Goal: Task Accomplishment & Management: Manage account settings

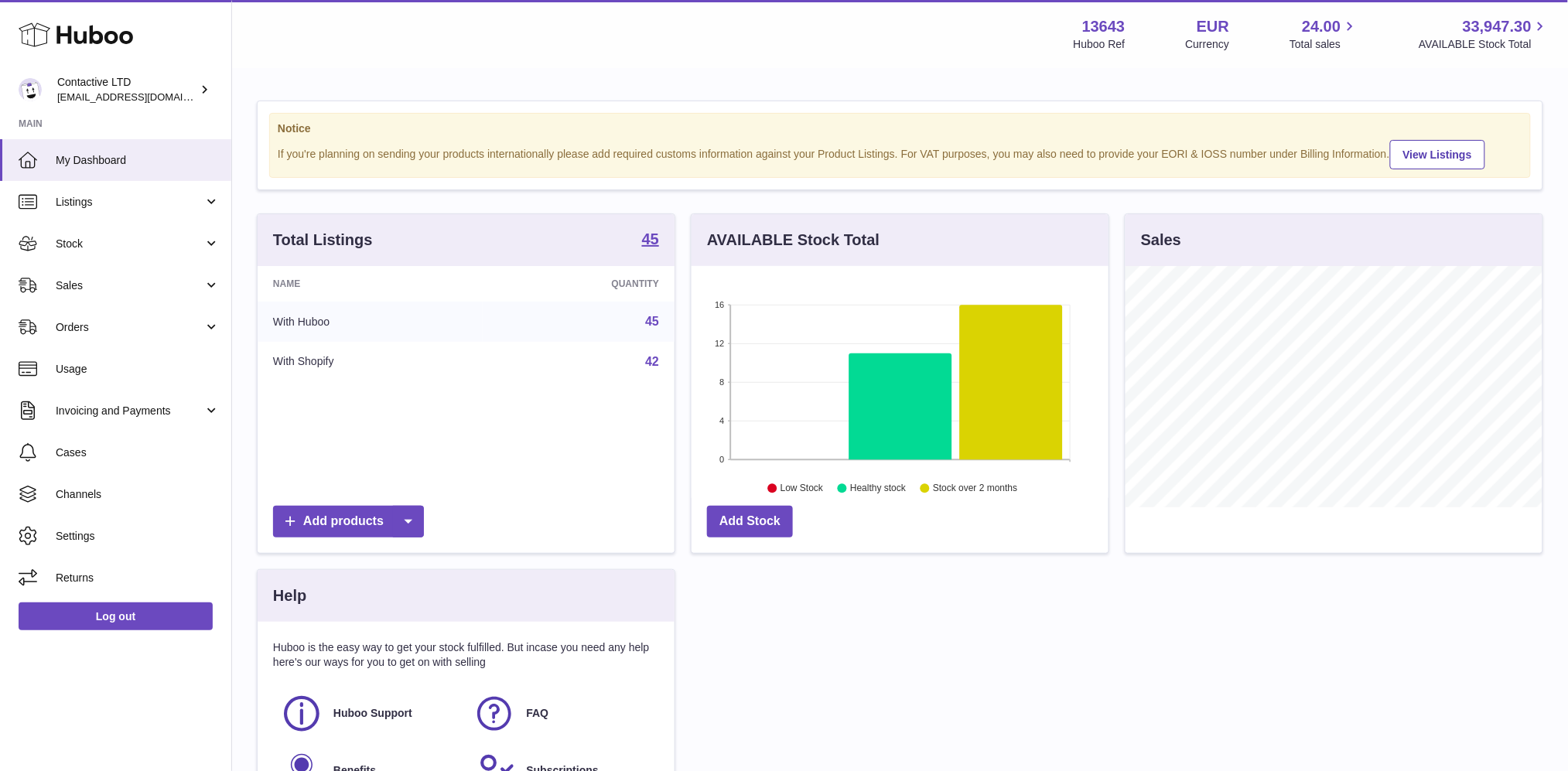
scroll to position [241, 417]
click at [152, 278] on span "Sales" at bounding box center [130, 286] width 148 height 15
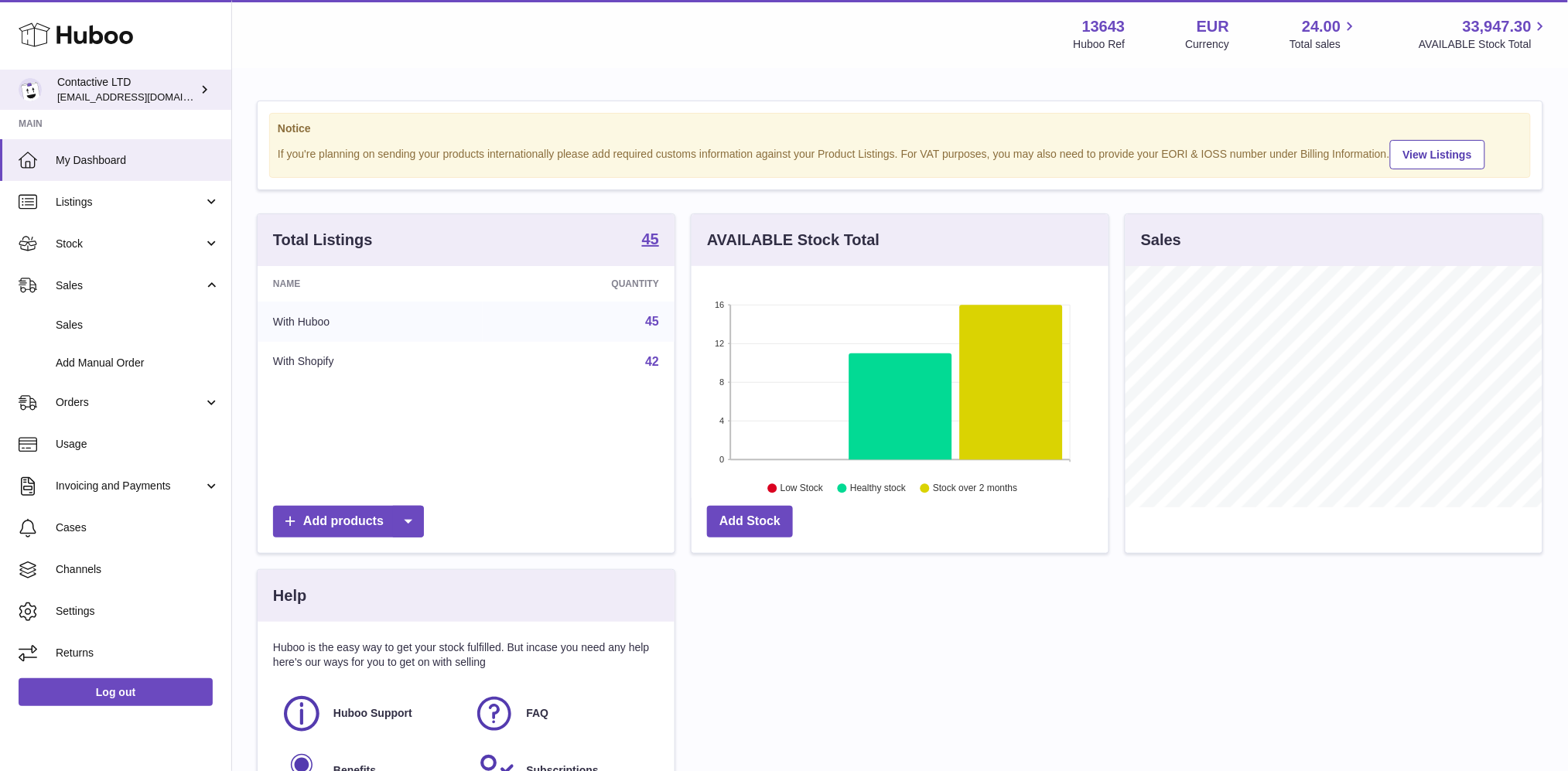
click at [166, 94] on div "Contactive LTD soul@SOWLhome.com" at bounding box center [127, 90] width 140 height 29
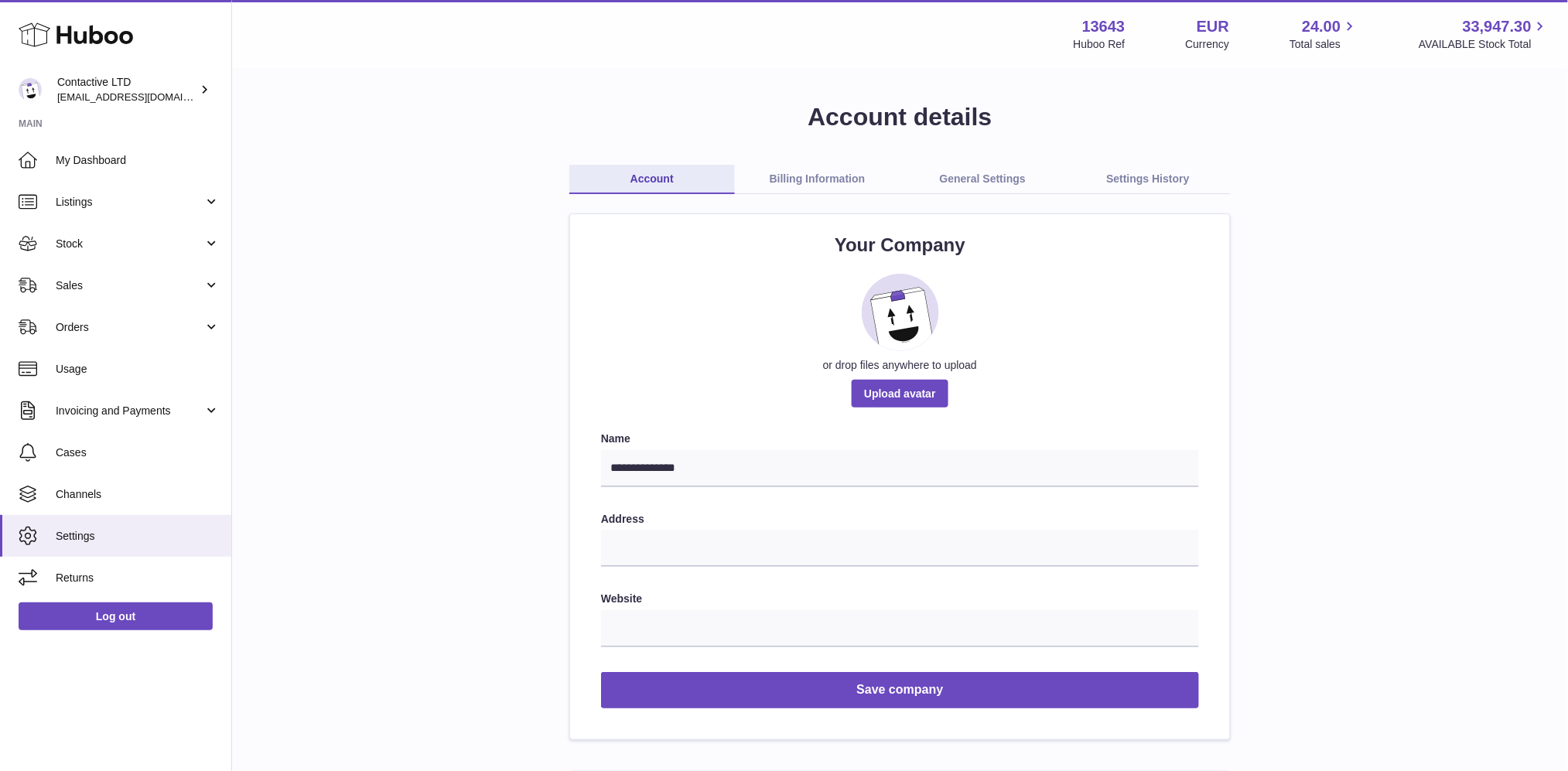
click at [774, 180] on link "Billing Information" at bounding box center [818, 179] width 165 height 29
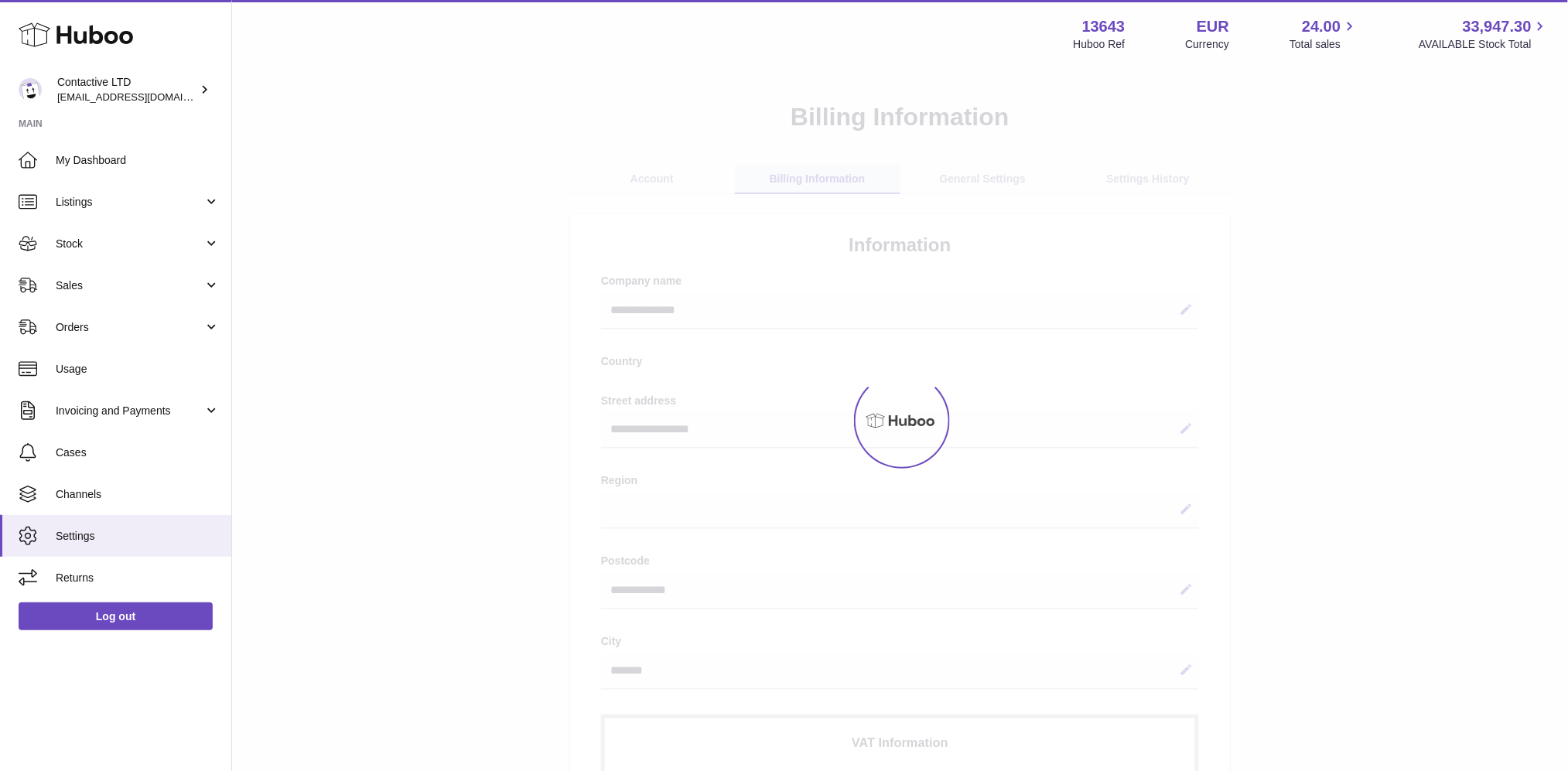
select select "**"
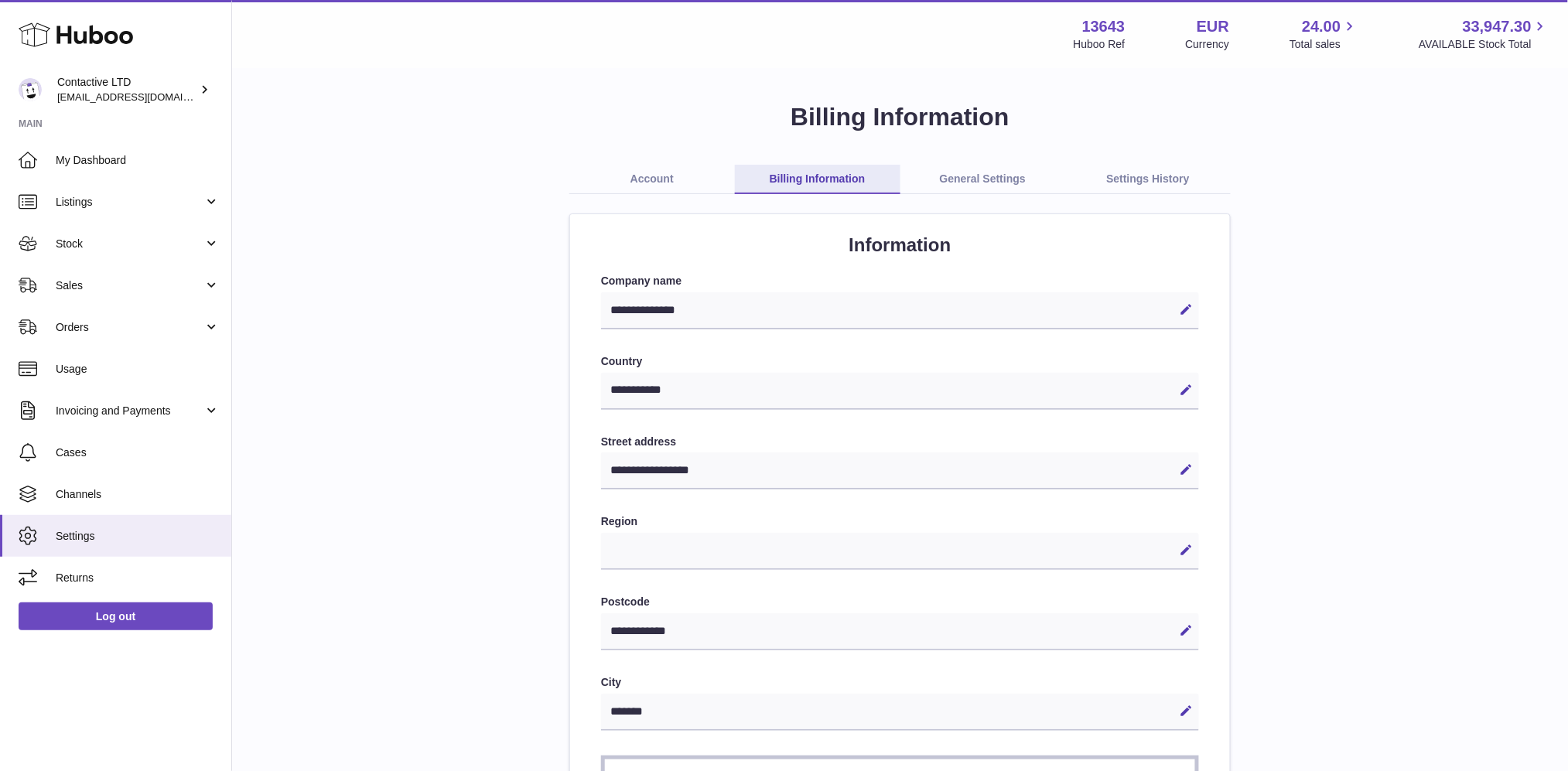
click at [944, 171] on link "General Settings" at bounding box center [983, 179] width 165 height 29
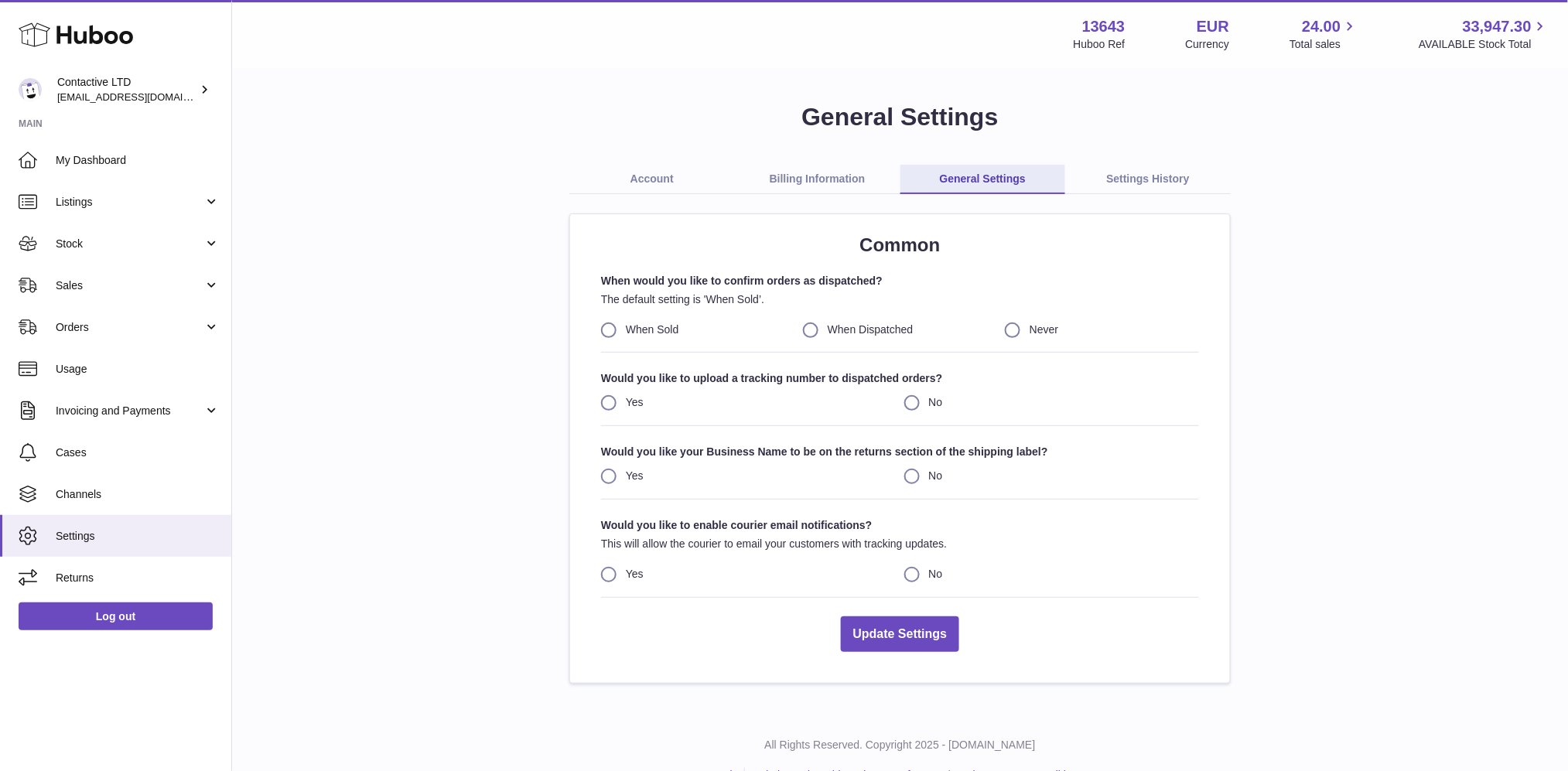
click at [1148, 179] on link "Settings History" at bounding box center [1147, 179] width 165 height 29
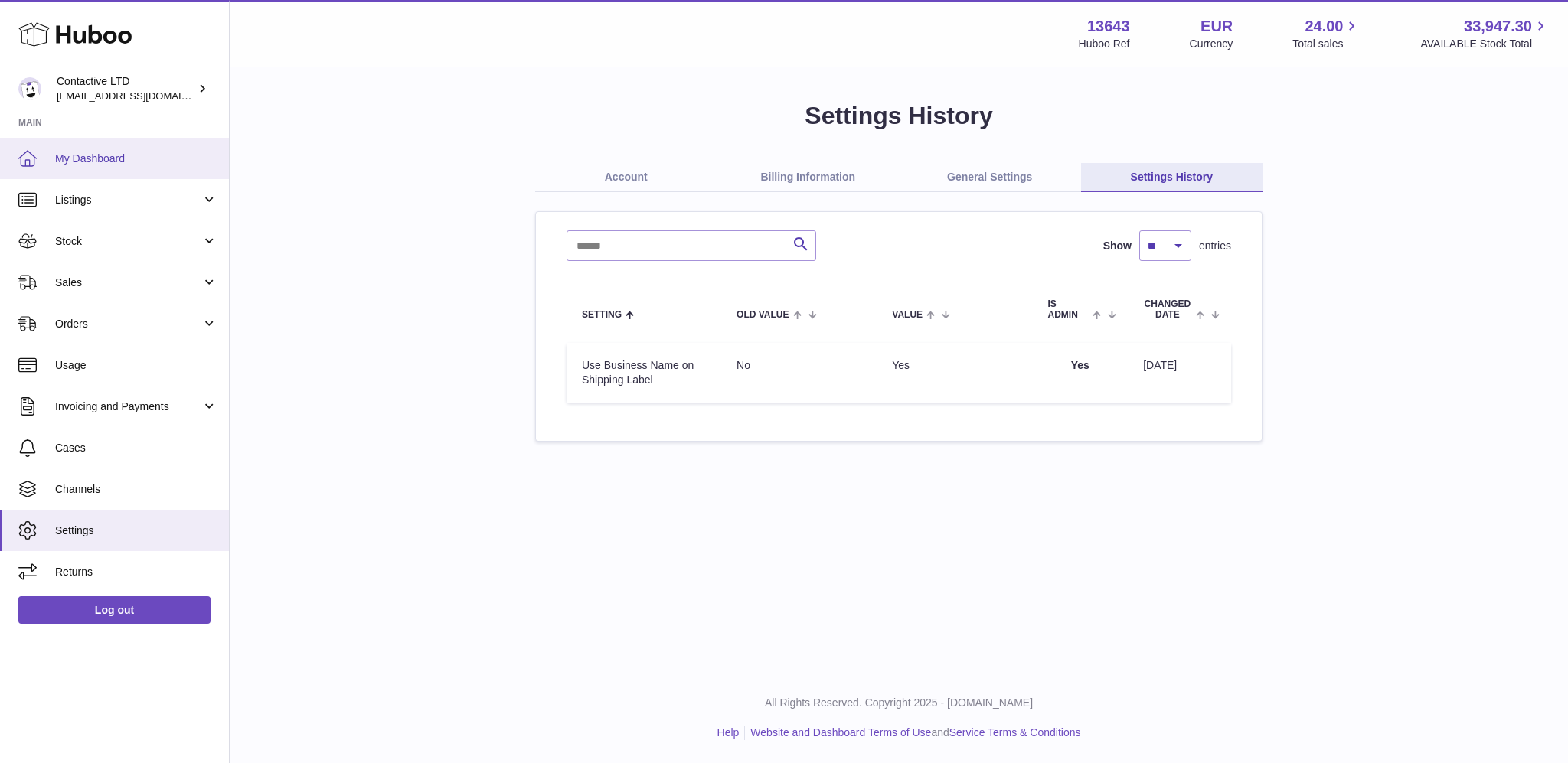
click at [178, 148] on link "My Dashboard" at bounding box center [115, 158] width 229 height 41
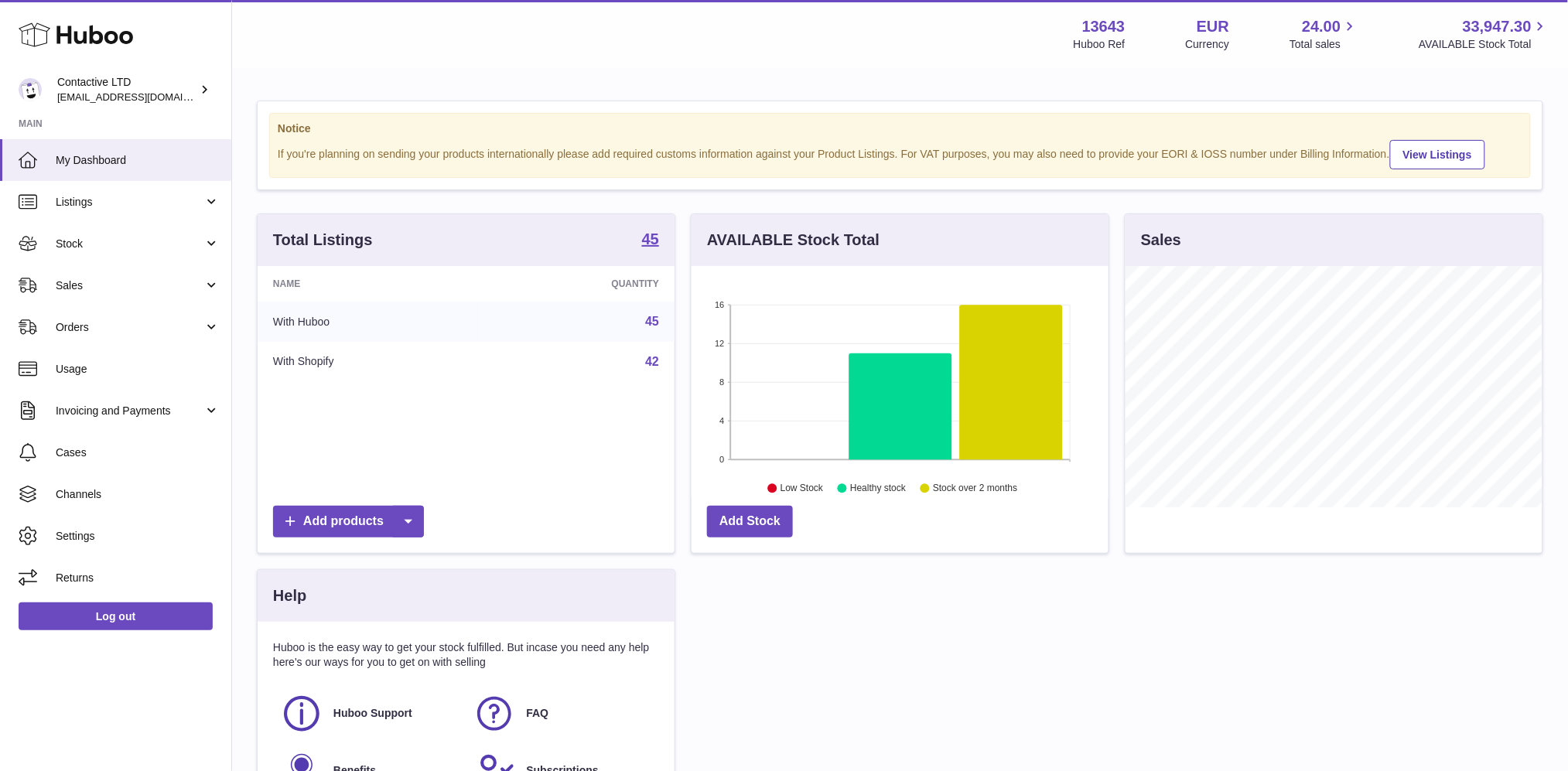
scroll to position [186, 0]
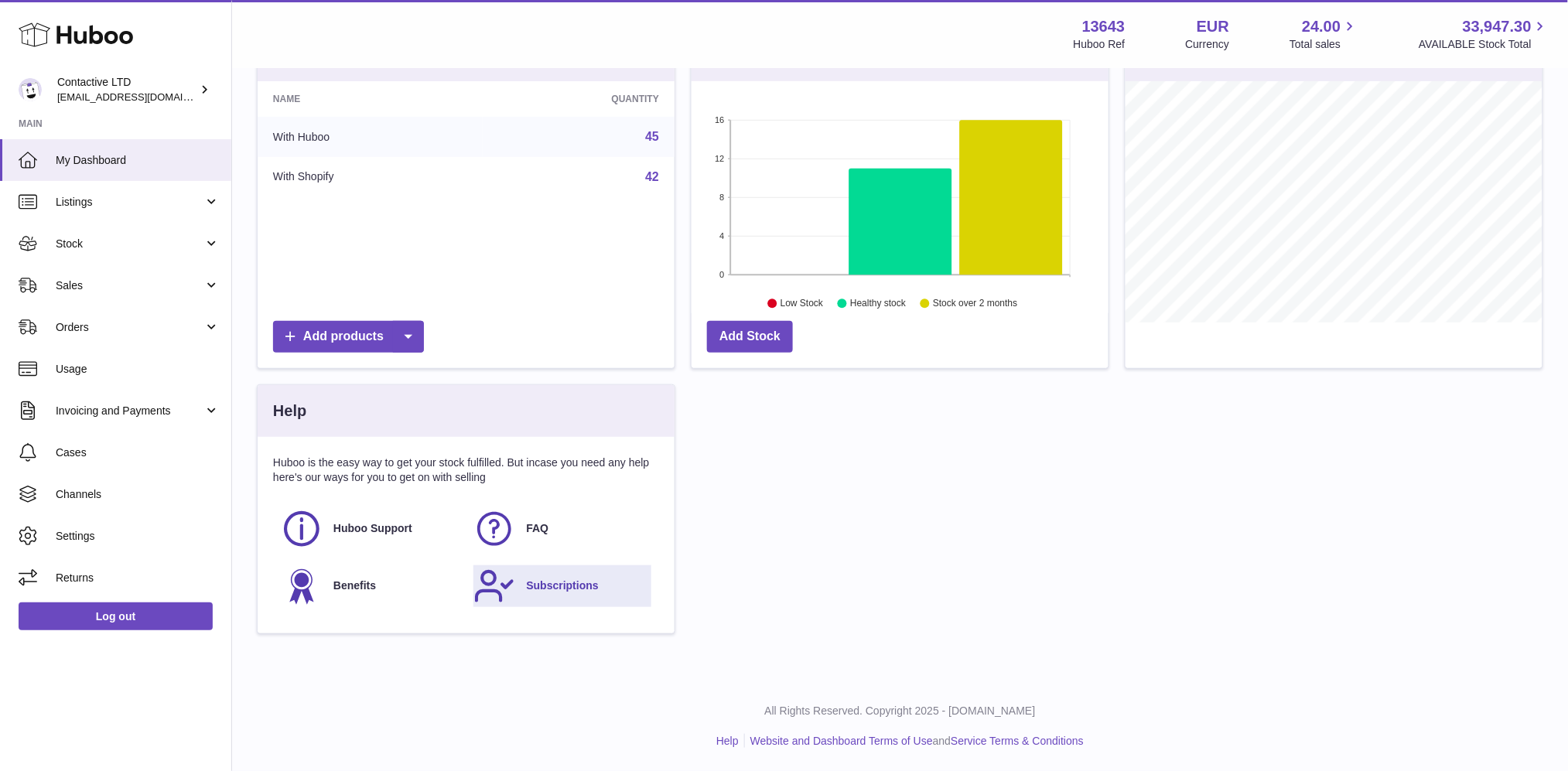
click at [517, 580] on link "Subscriptions" at bounding box center [561, 585] width 177 height 41
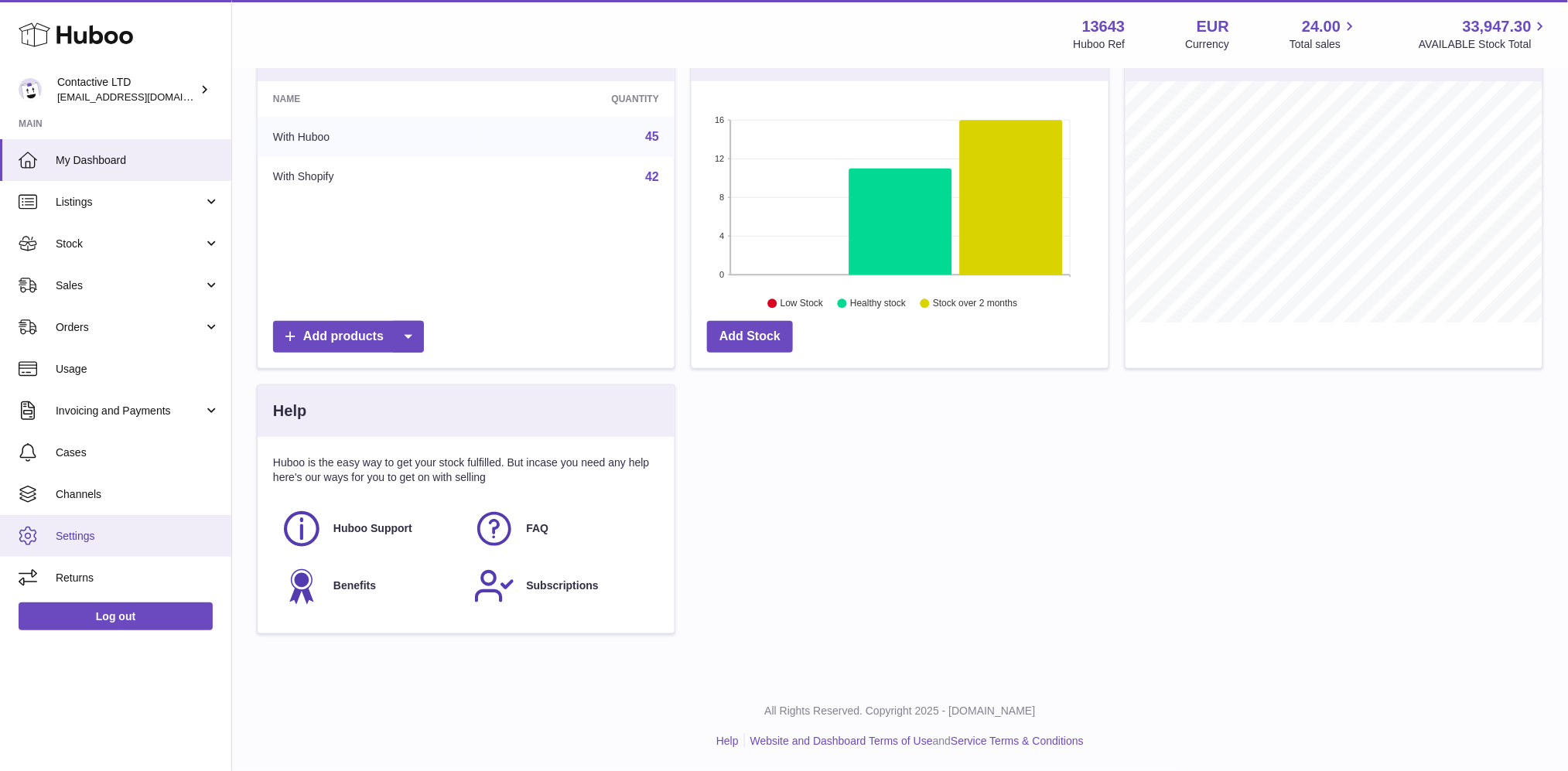
click at [144, 529] on span "Settings" at bounding box center [138, 537] width 164 height 15
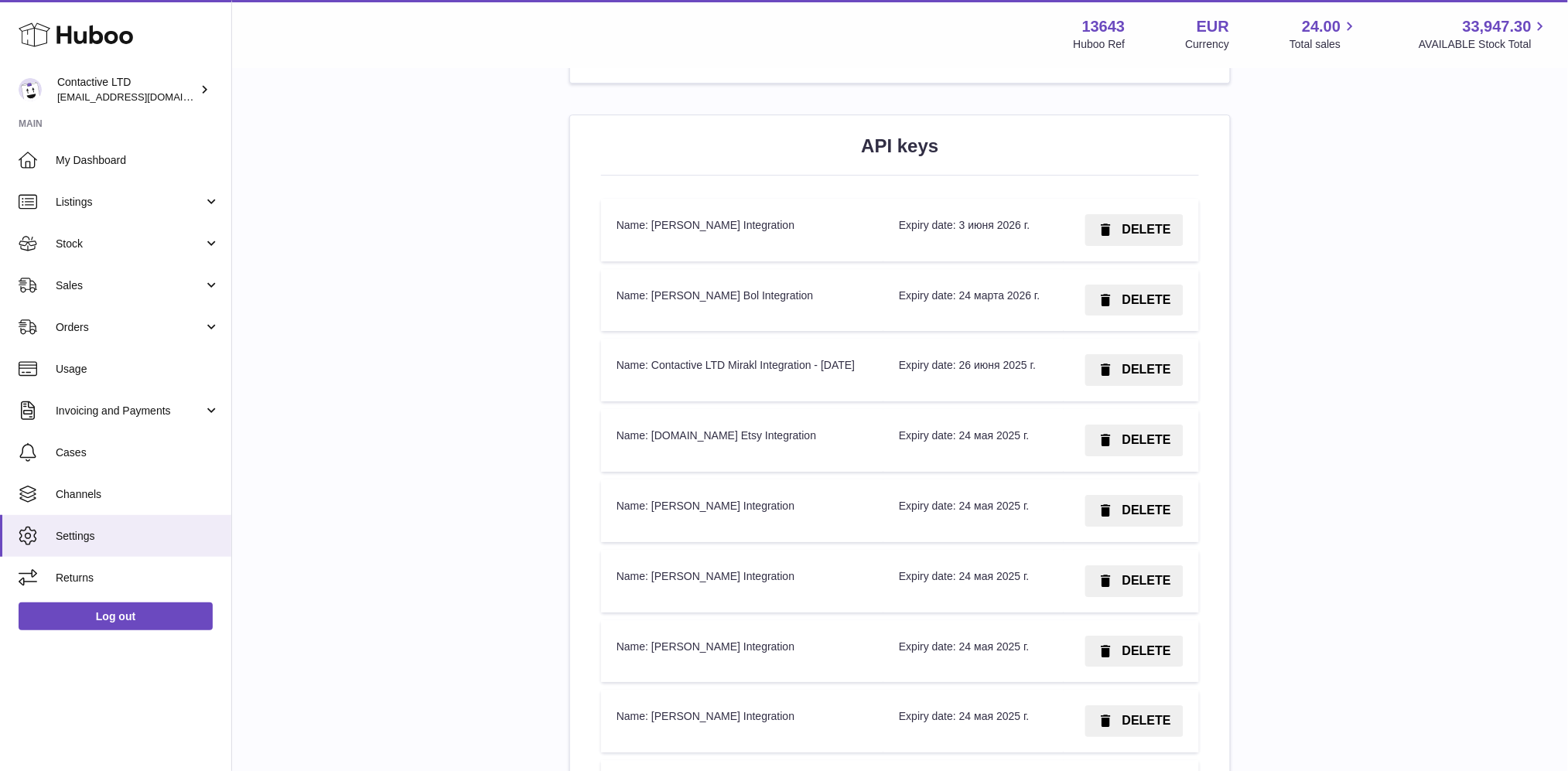
scroll to position [2594, 0]
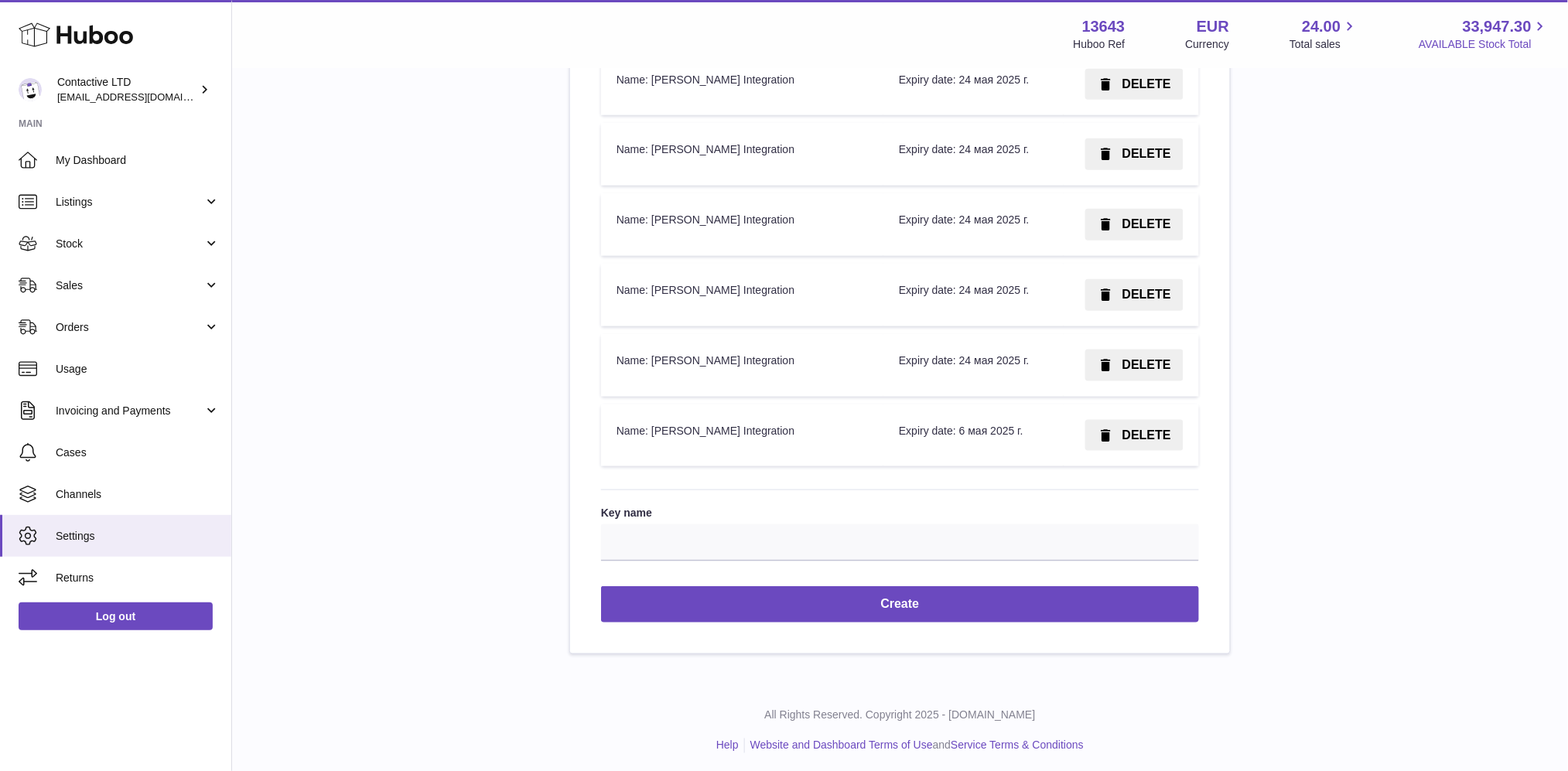
click at [1515, 41] on span "AVAILABLE Stock Total" at bounding box center [1483, 44] width 130 height 15
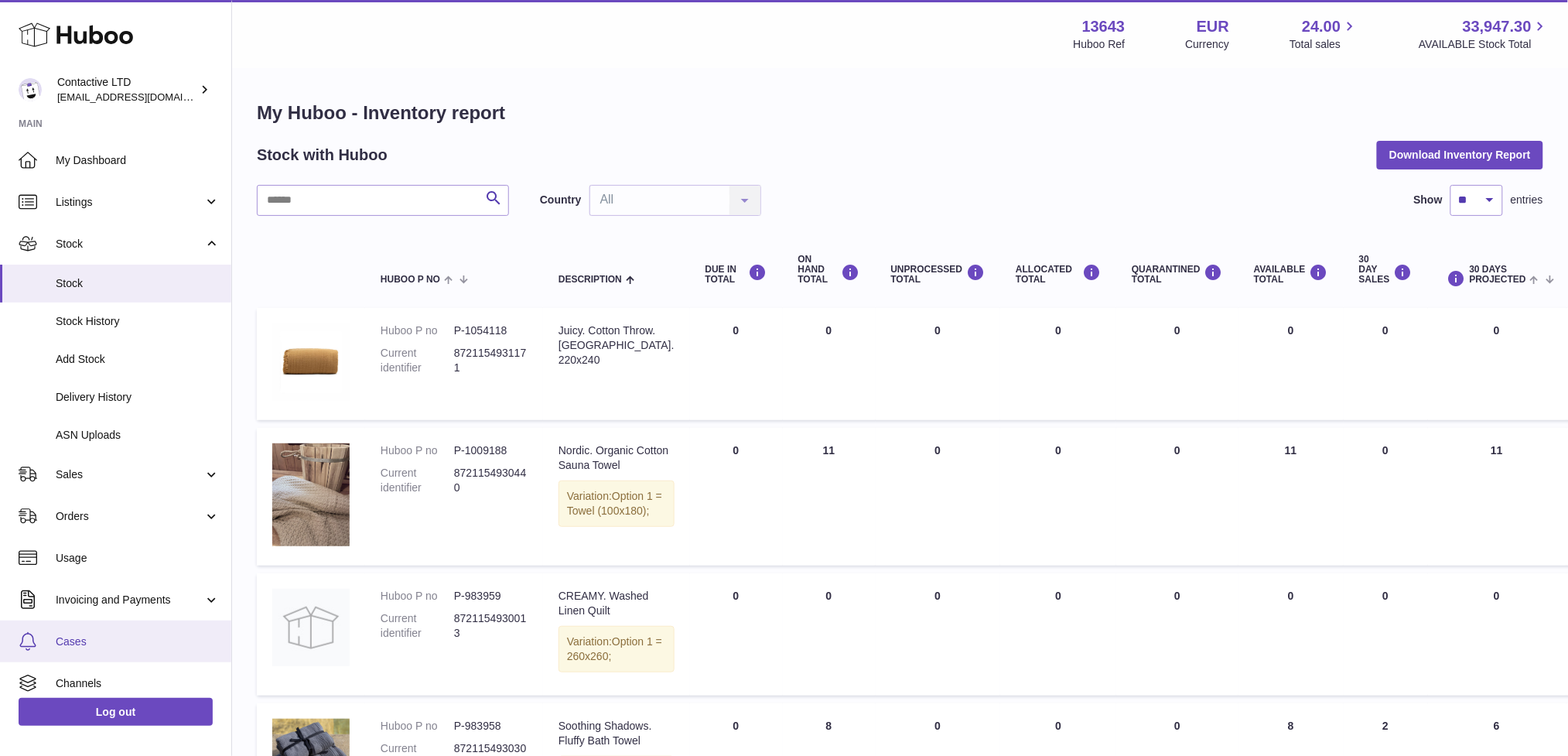
scroll to position [78, 0]
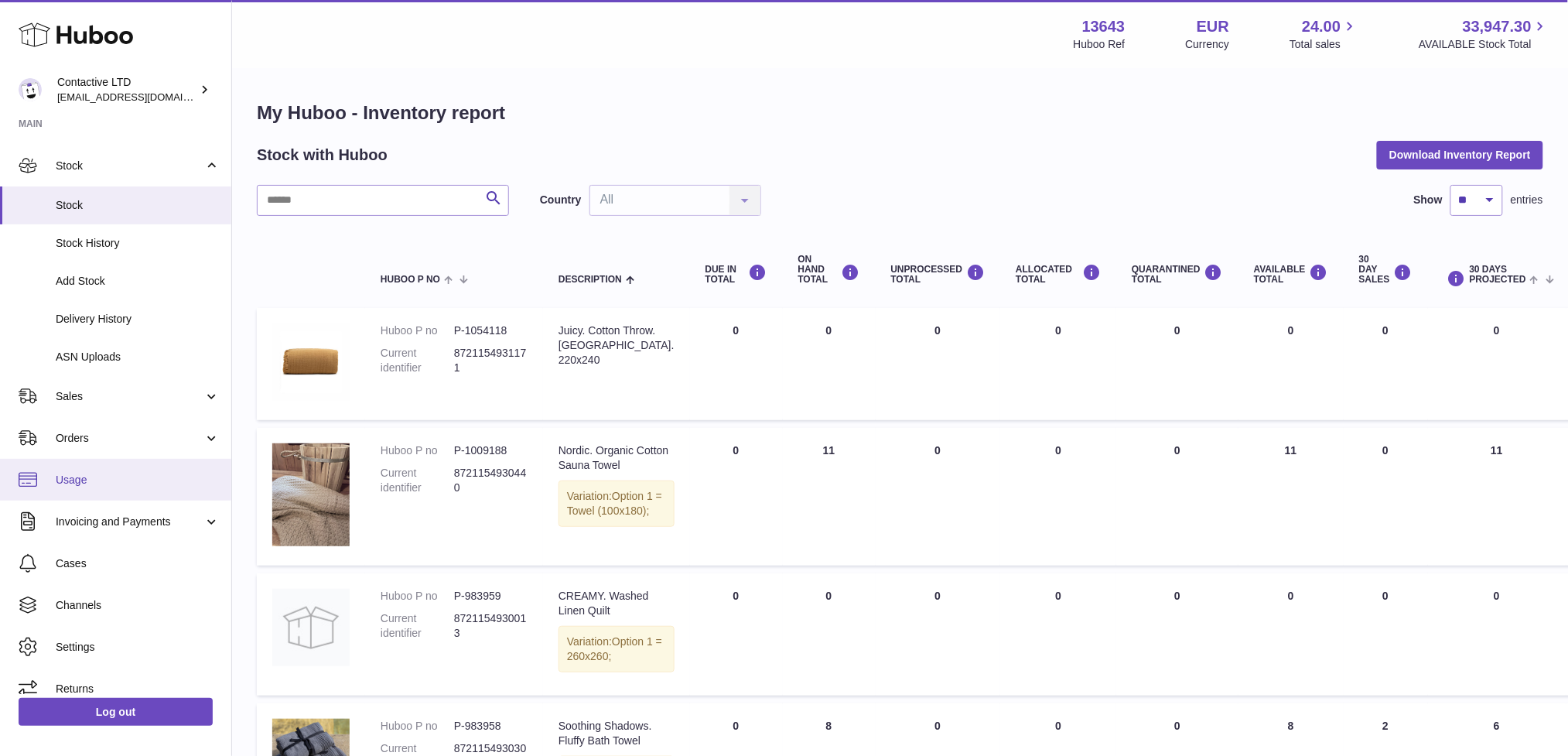
click at [96, 485] on span "Usage" at bounding box center [138, 480] width 164 height 15
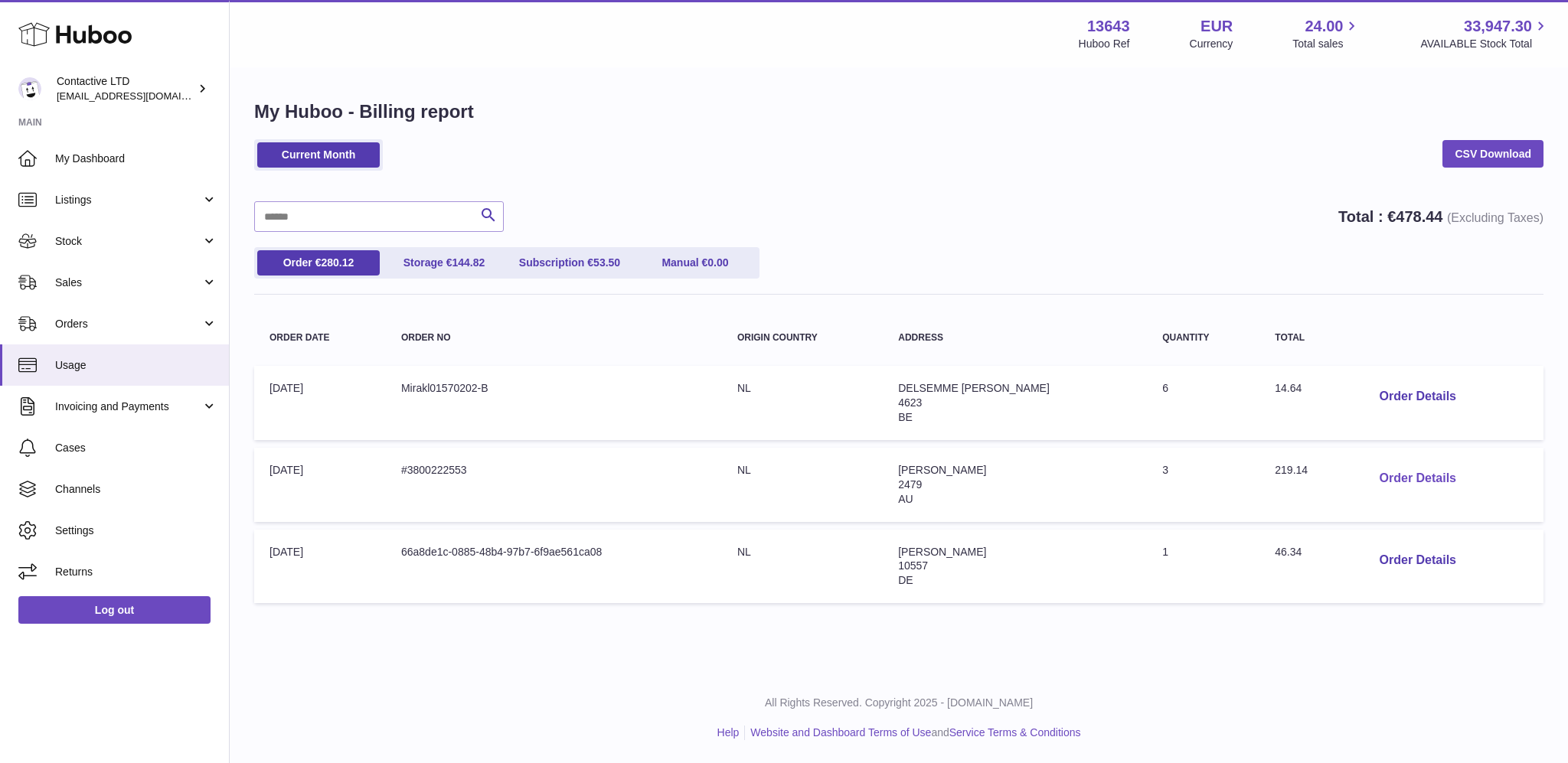
click at [1394, 480] on button "Order Details" at bounding box center [1418, 478] width 101 height 32
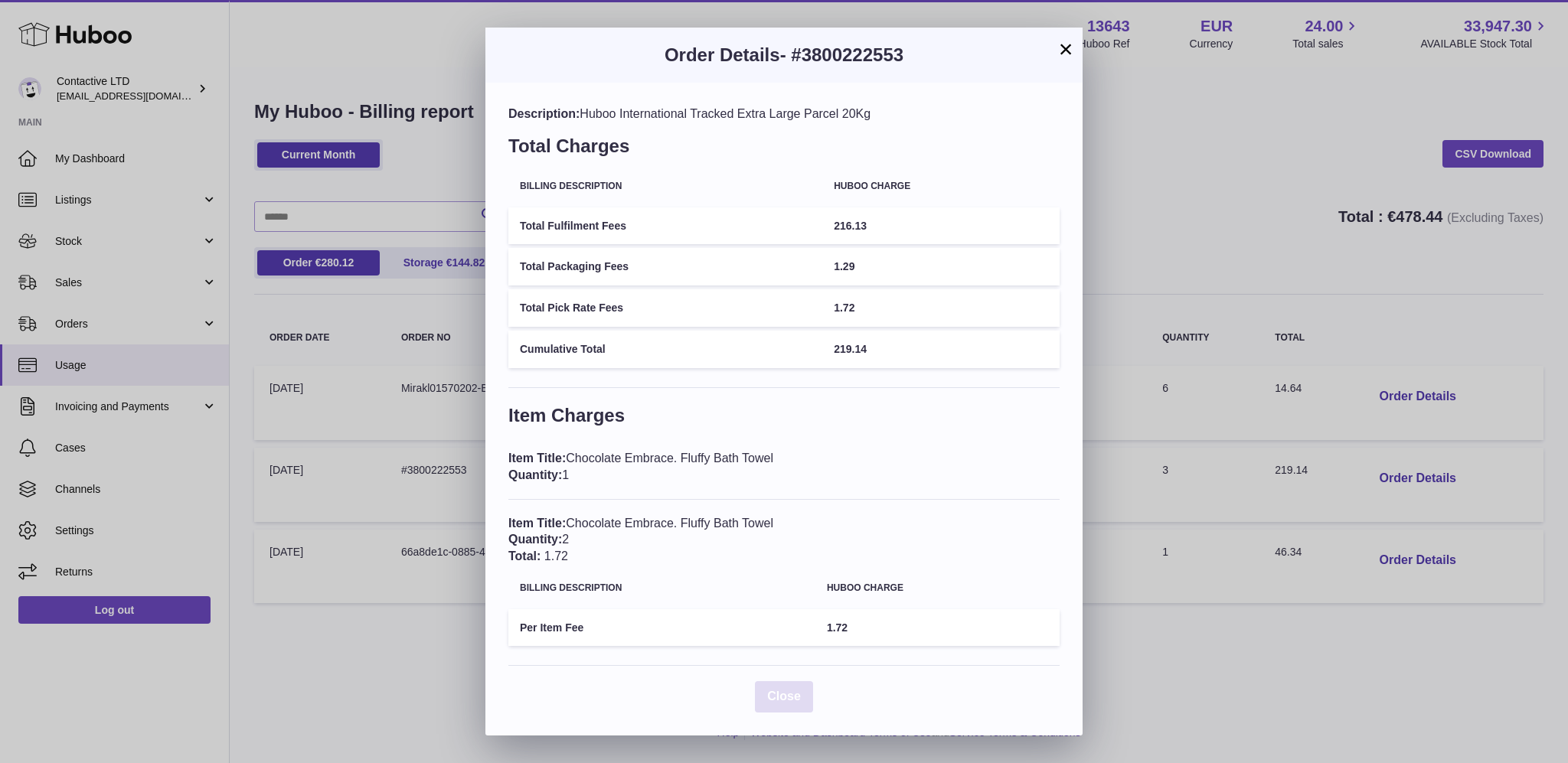
click at [773, 688] on button "Close" at bounding box center [784, 697] width 58 height 32
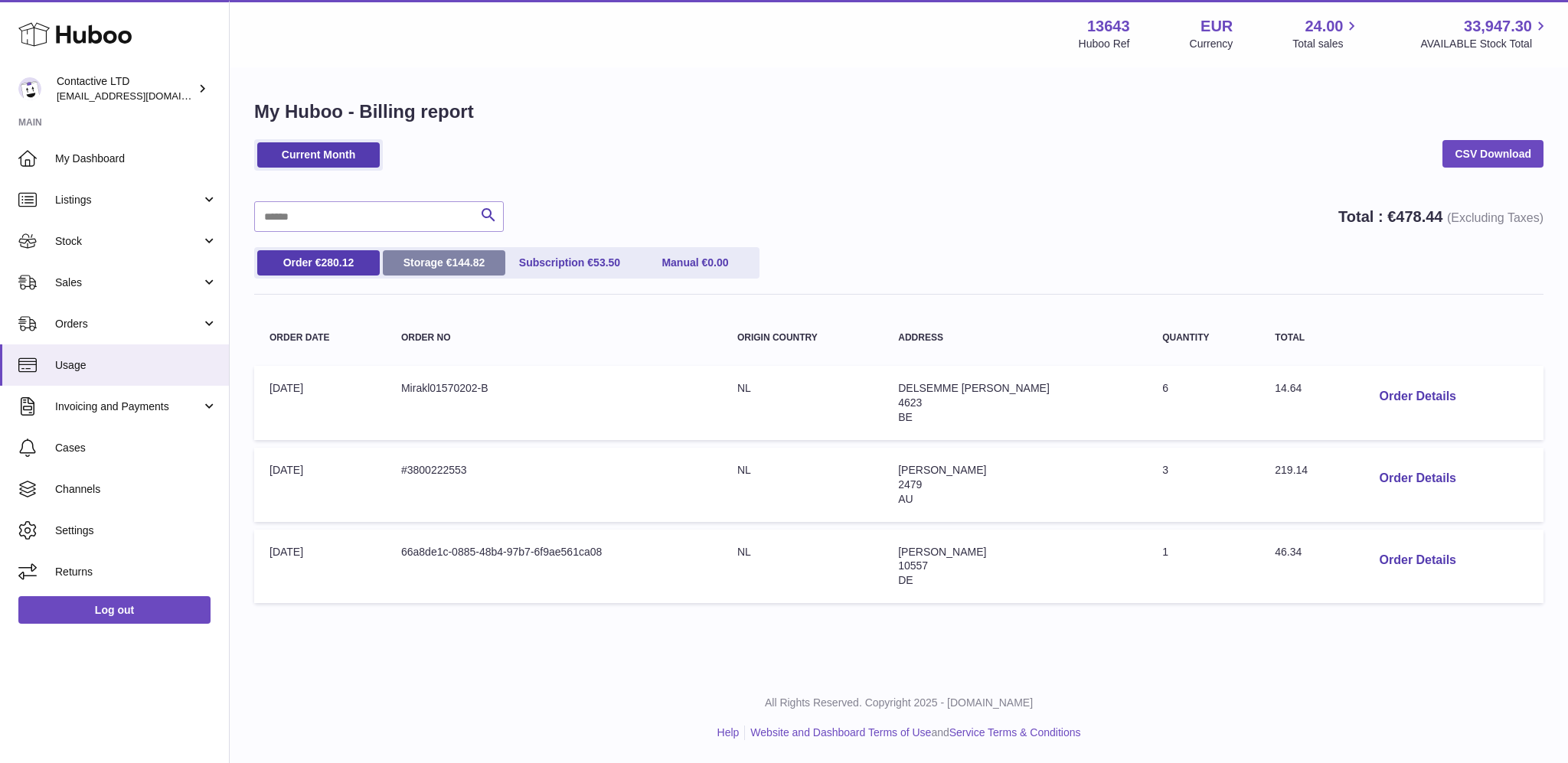
click at [427, 269] on link "Storage € 144.82" at bounding box center [444, 263] width 123 height 25
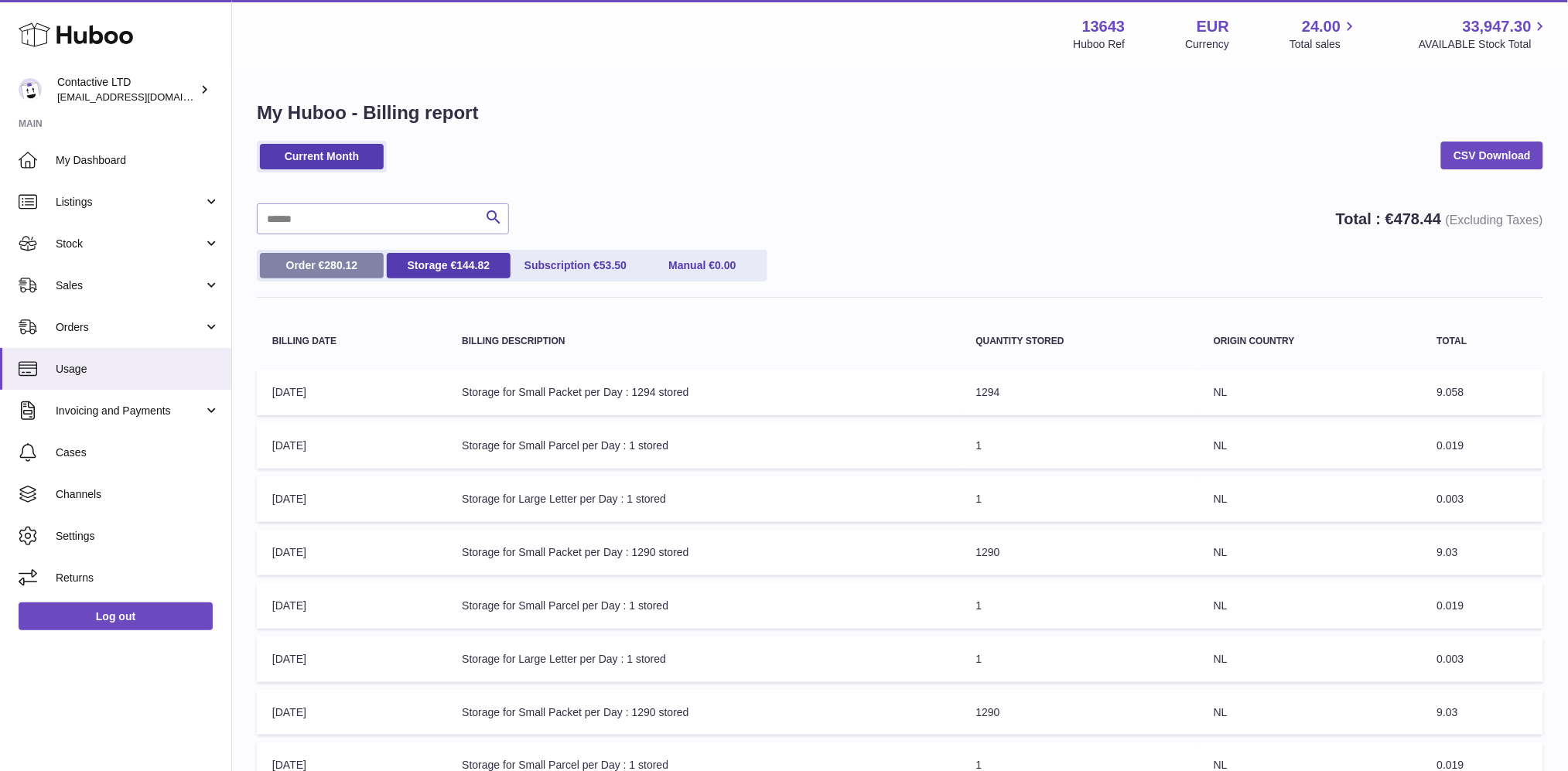
click at [355, 272] on link "Order € 280.12" at bounding box center [321, 266] width 124 height 26
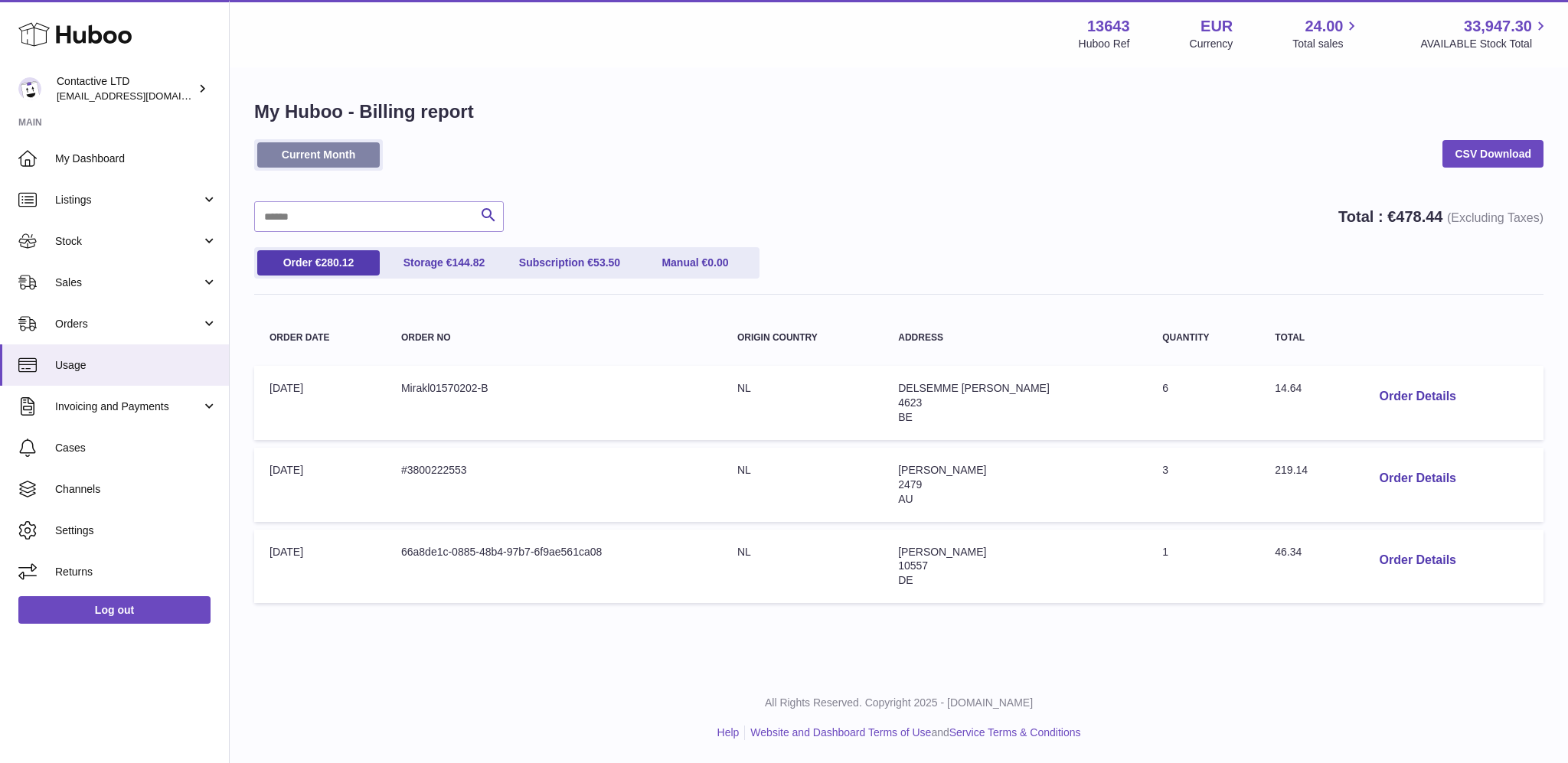
click at [365, 155] on link "Current Month" at bounding box center [318, 156] width 123 height 25
click at [1403, 406] on button "Order Details" at bounding box center [1418, 397] width 101 height 32
click at [1159, 588] on div at bounding box center [784, 381] width 1568 height 763
click at [1376, 482] on button "Order Details" at bounding box center [1418, 478] width 101 height 32
click at [458, 271] on link "Storage € 144.82" at bounding box center [444, 263] width 123 height 25
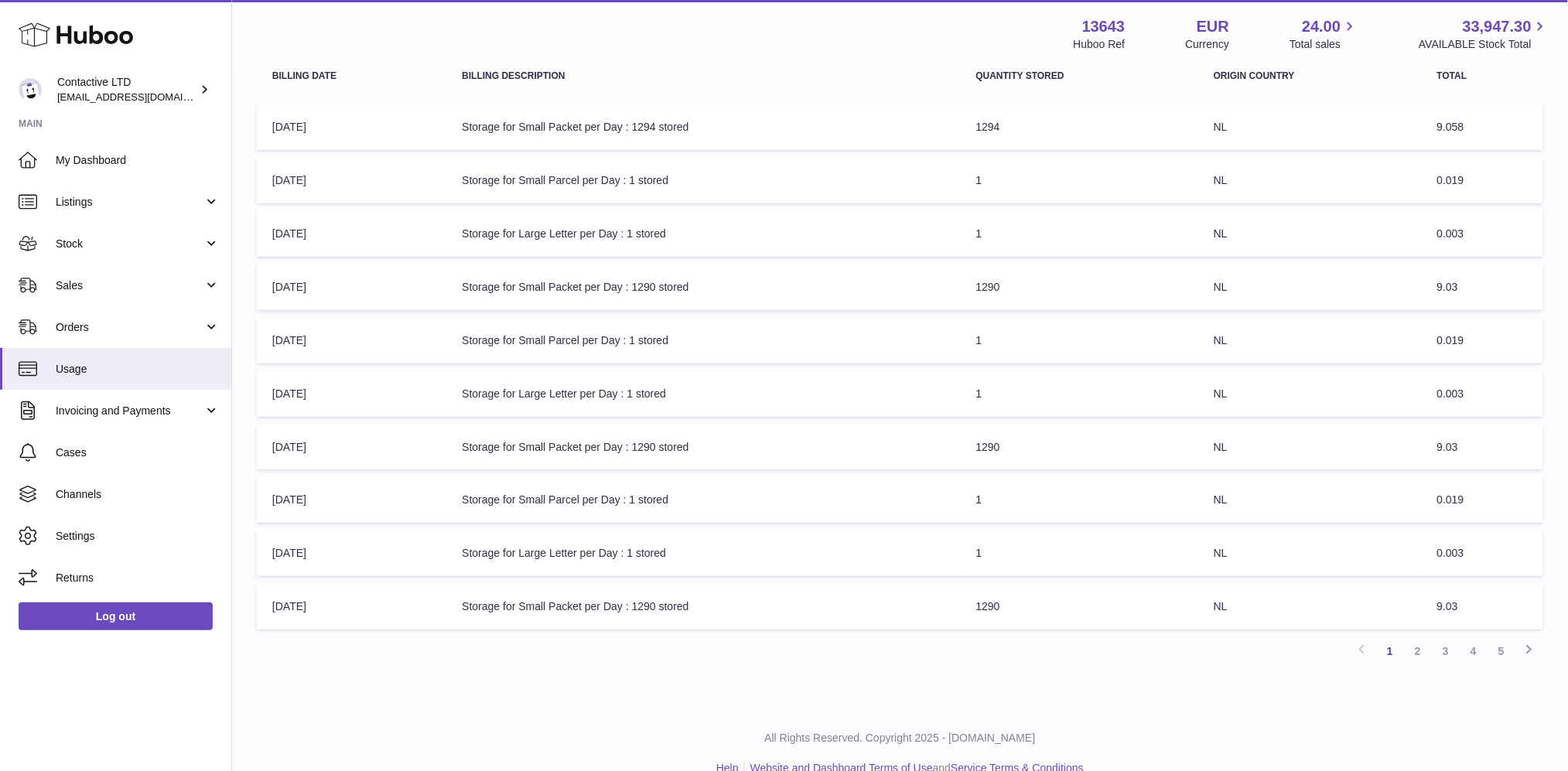
scroll to position [289, 0]
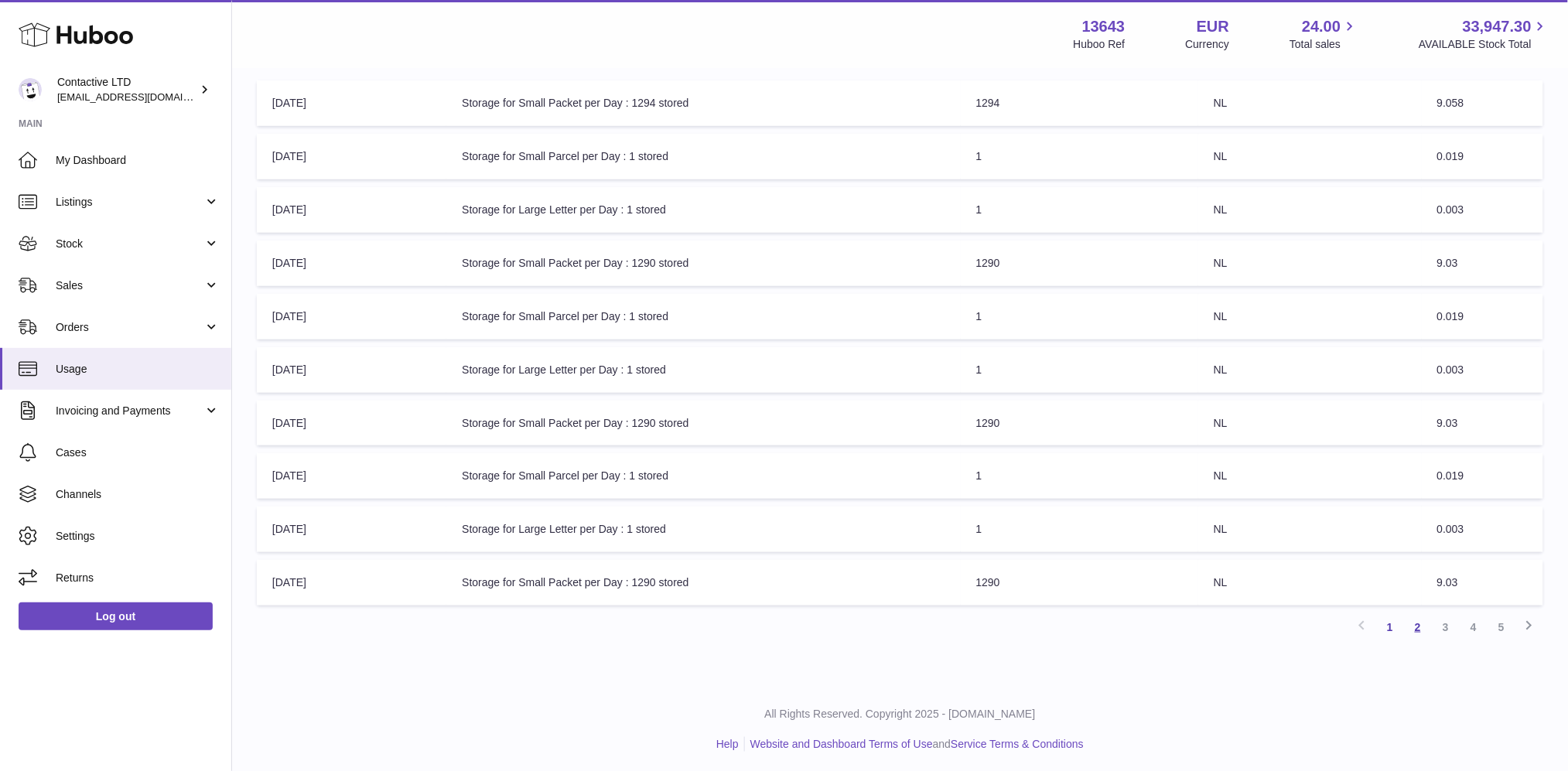
click at [1417, 623] on link "2" at bounding box center [1417, 628] width 28 height 28
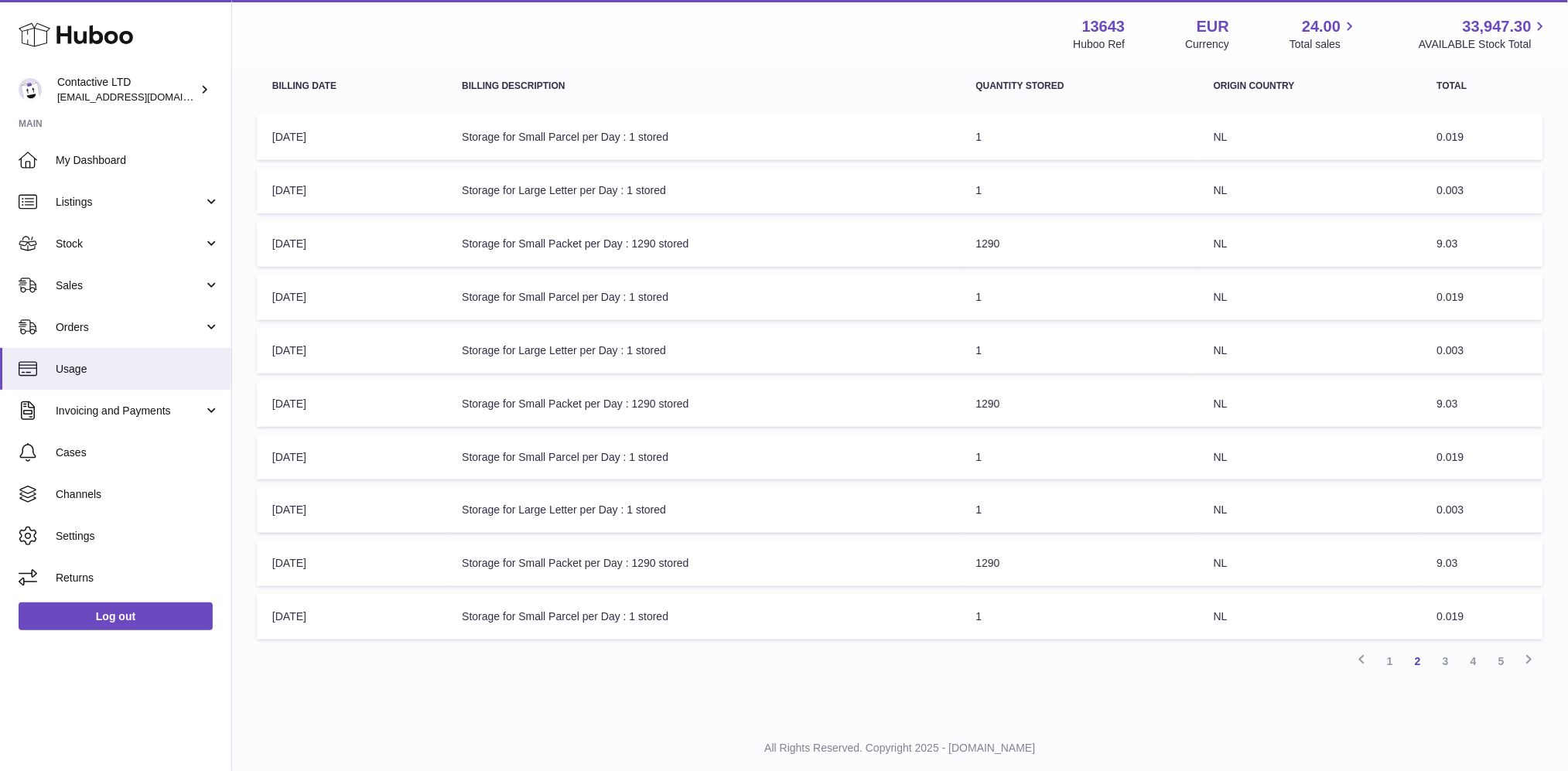
scroll to position [289, 0]
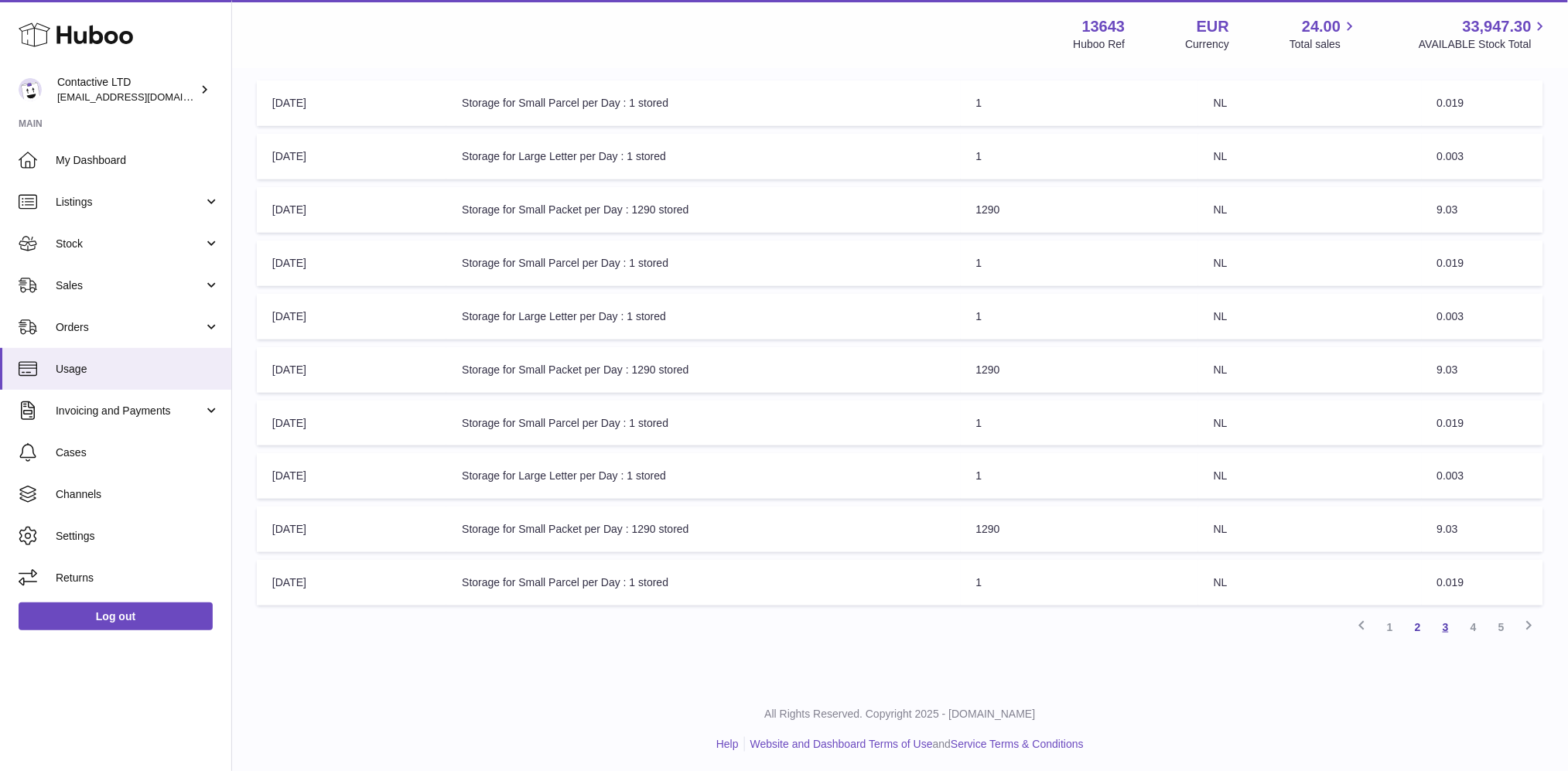
click at [1437, 622] on link "3" at bounding box center [1446, 628] width 28 height 28
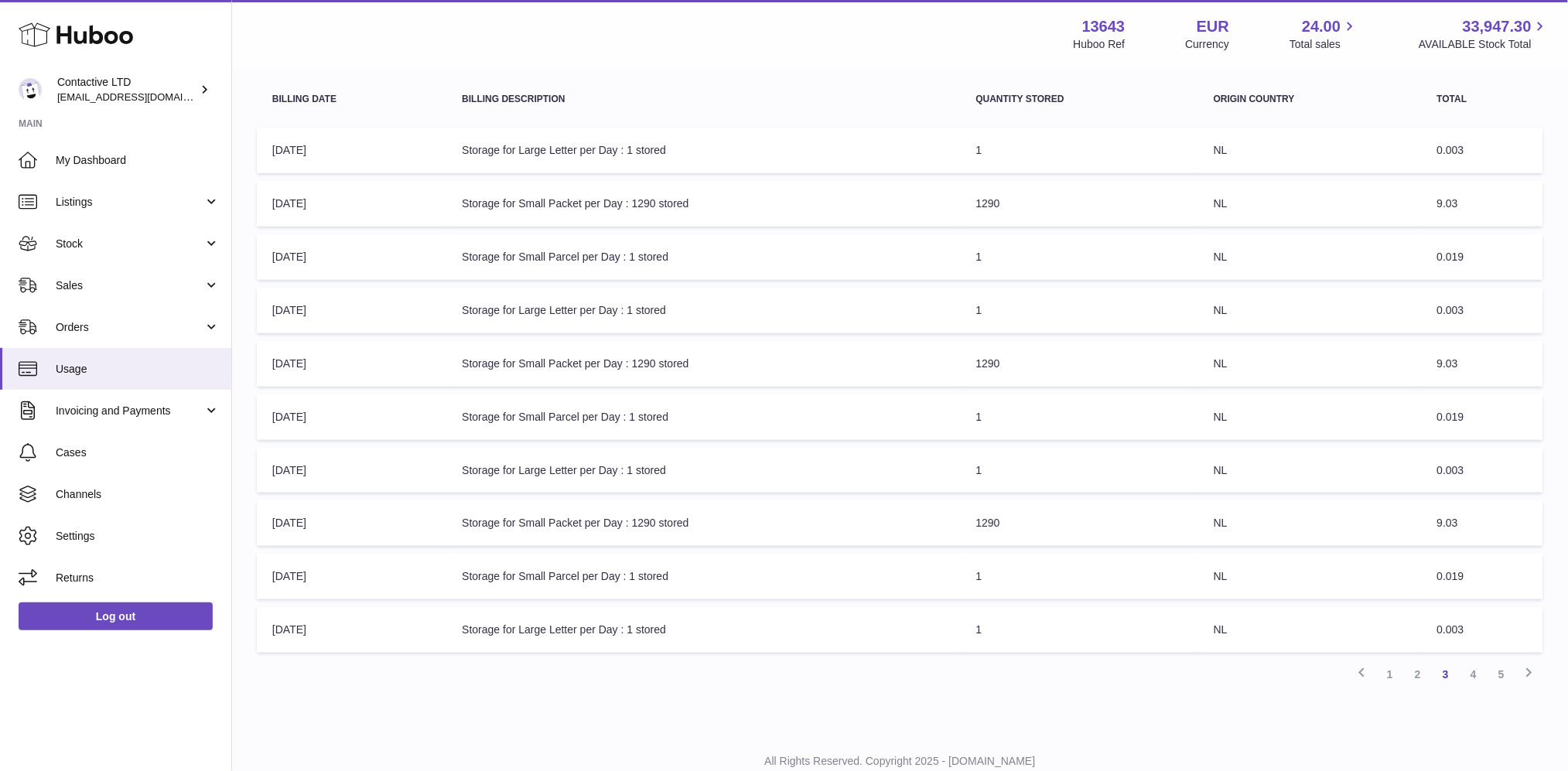
scroll to position [265, 0]
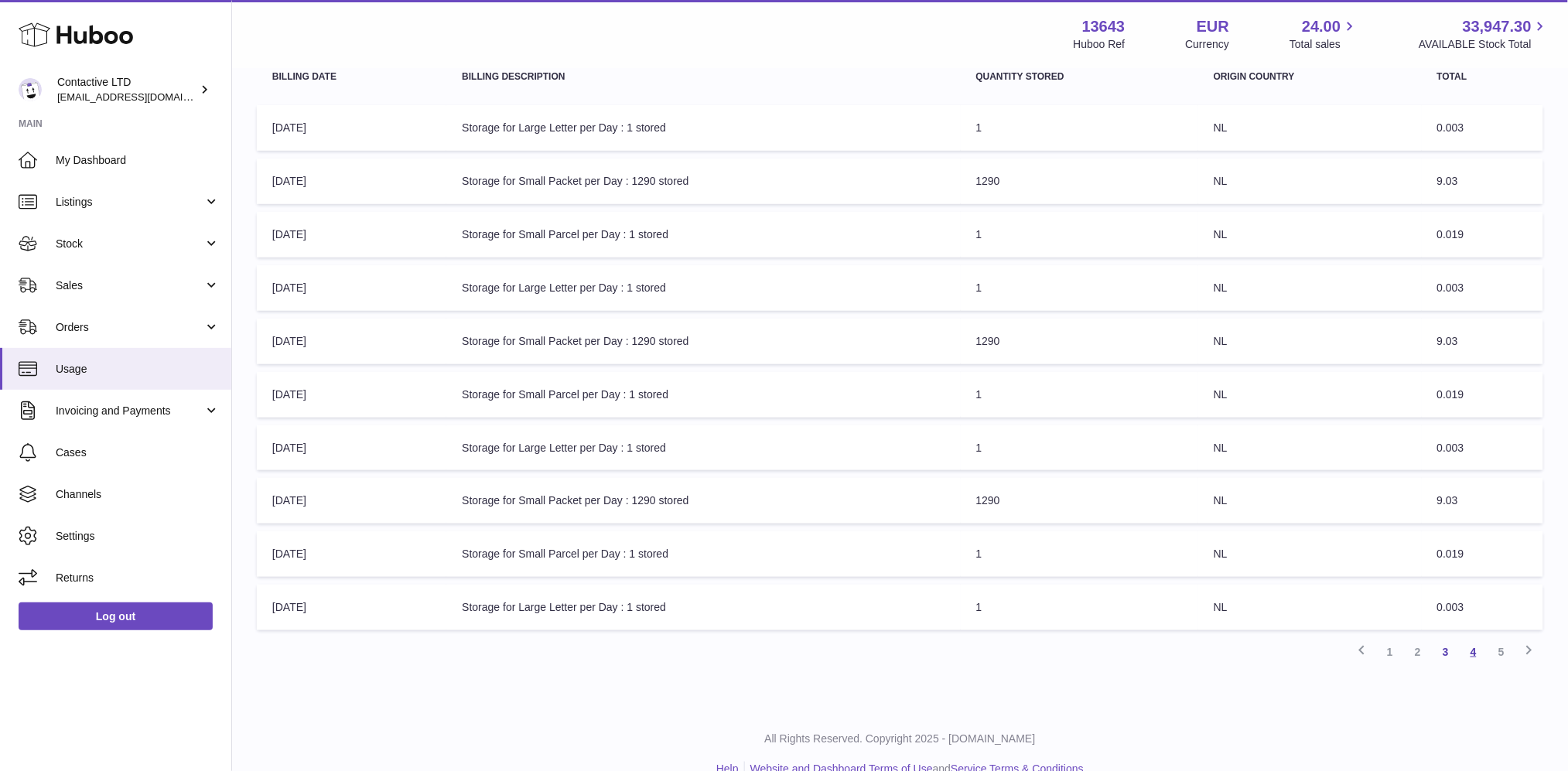
click at [1476, 653] on link "4" at bounding box center [1473, 652] width 28 height 28
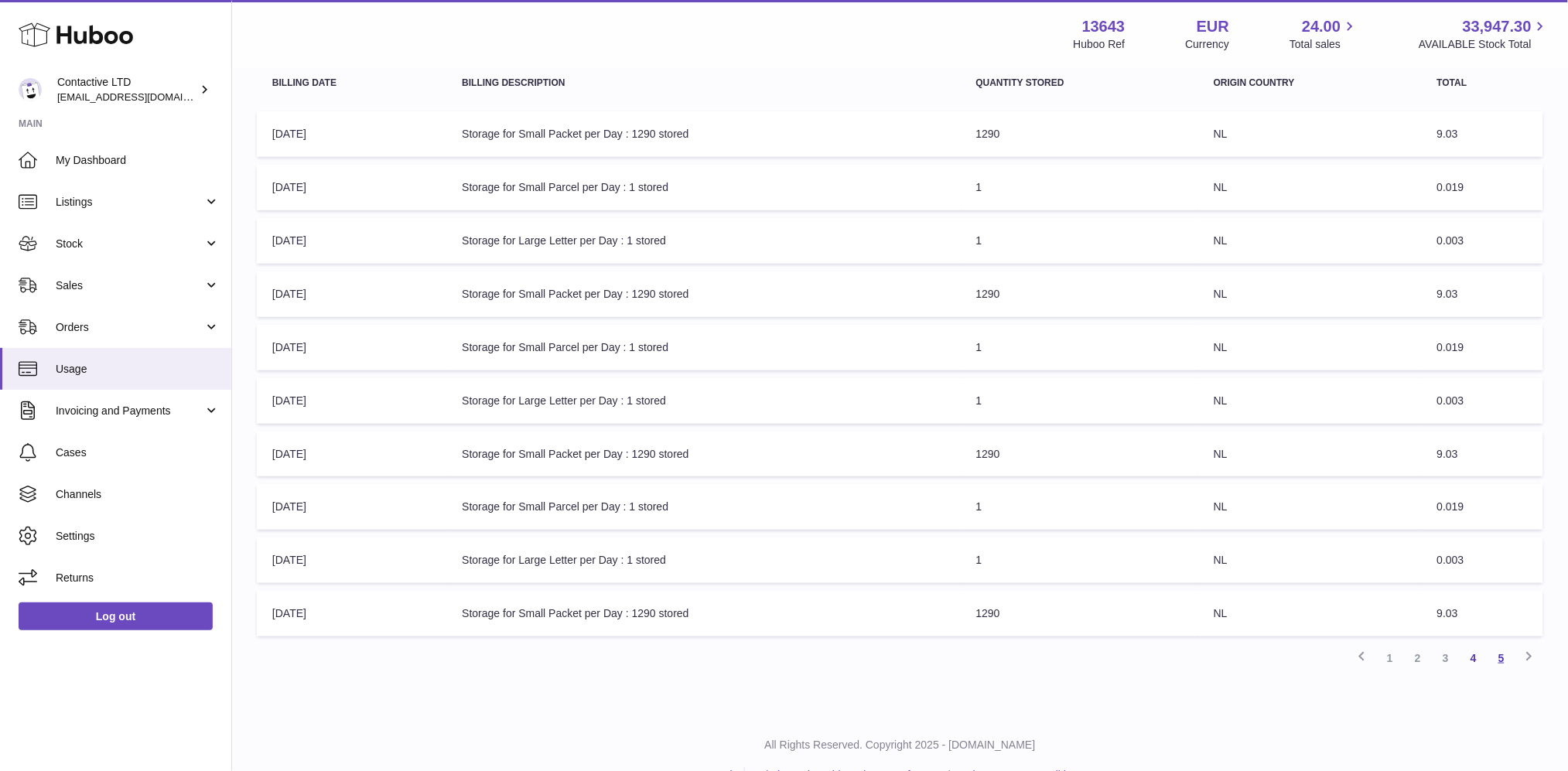
click at [1495, 650] on link "5" at bounding box center [1501, 658] width 28 height 28
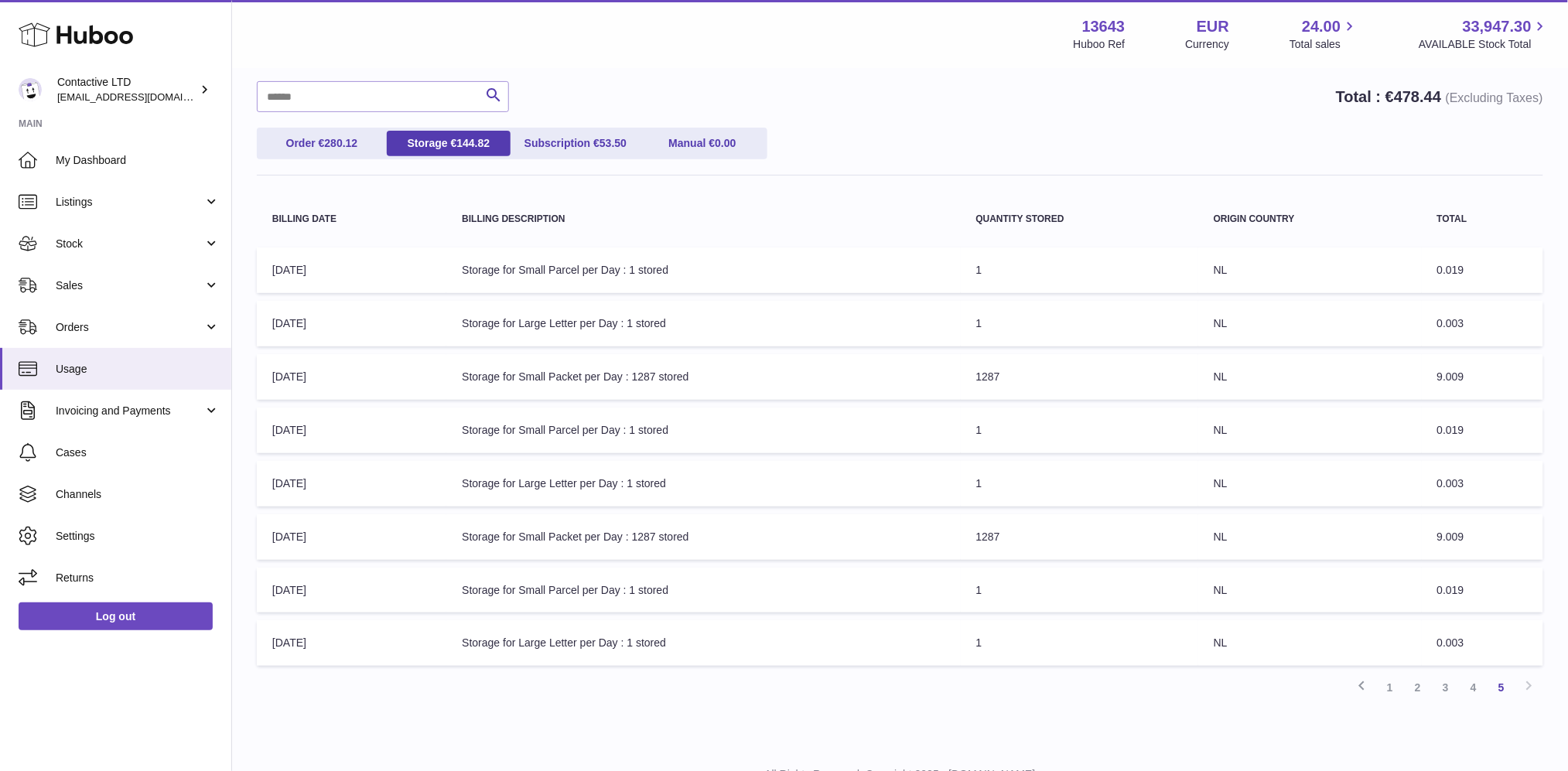
scroll to position [183, 0]
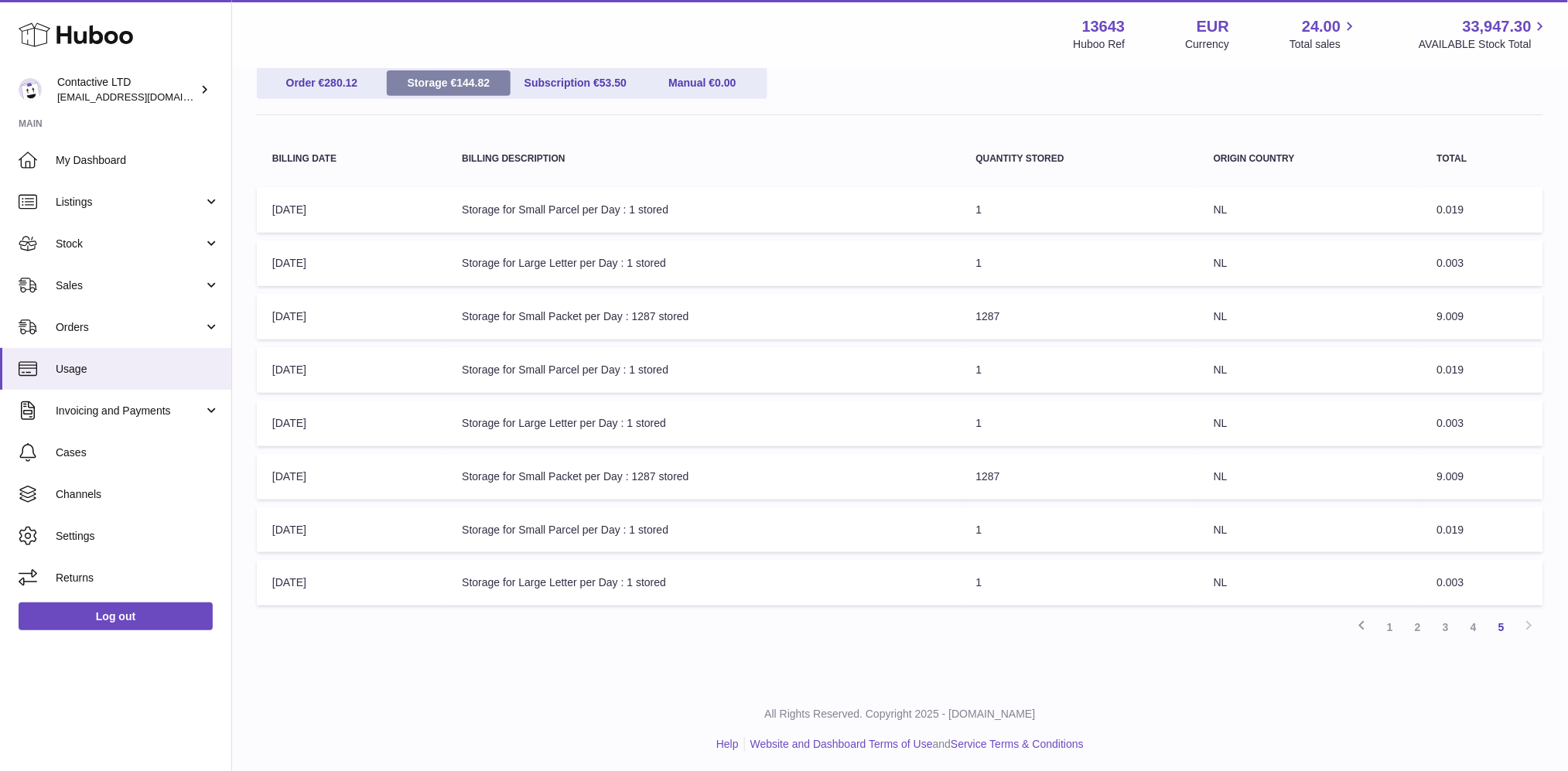
click at [446, 91] on link "Storage € 144.82" at bounding box center [448, 84] width 124 height 26
click at [552, 91] on link "Subscription € 53.50" at bounding box center [575, 84] width 124 height 26
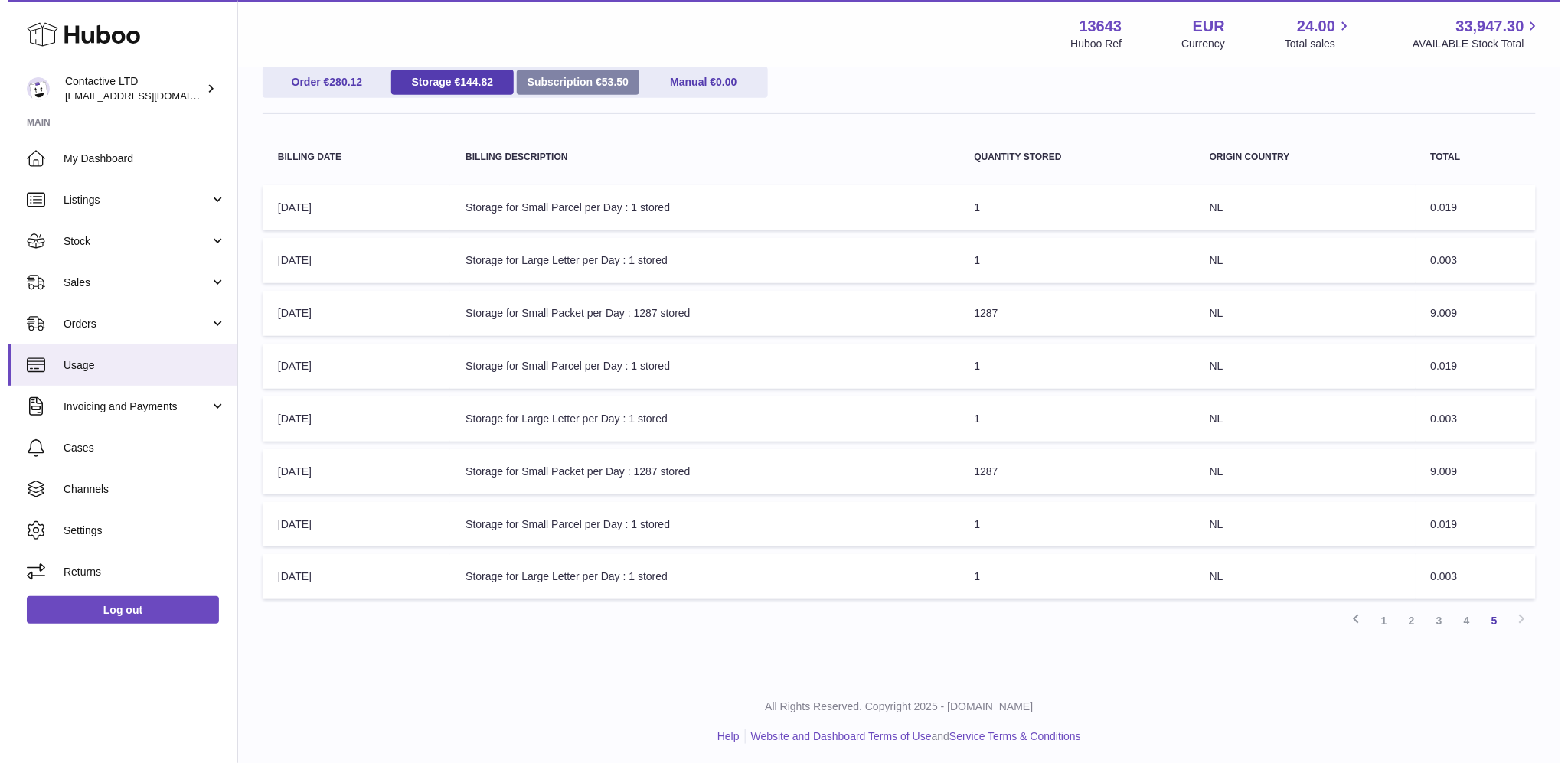
scroll to position [0, 0]
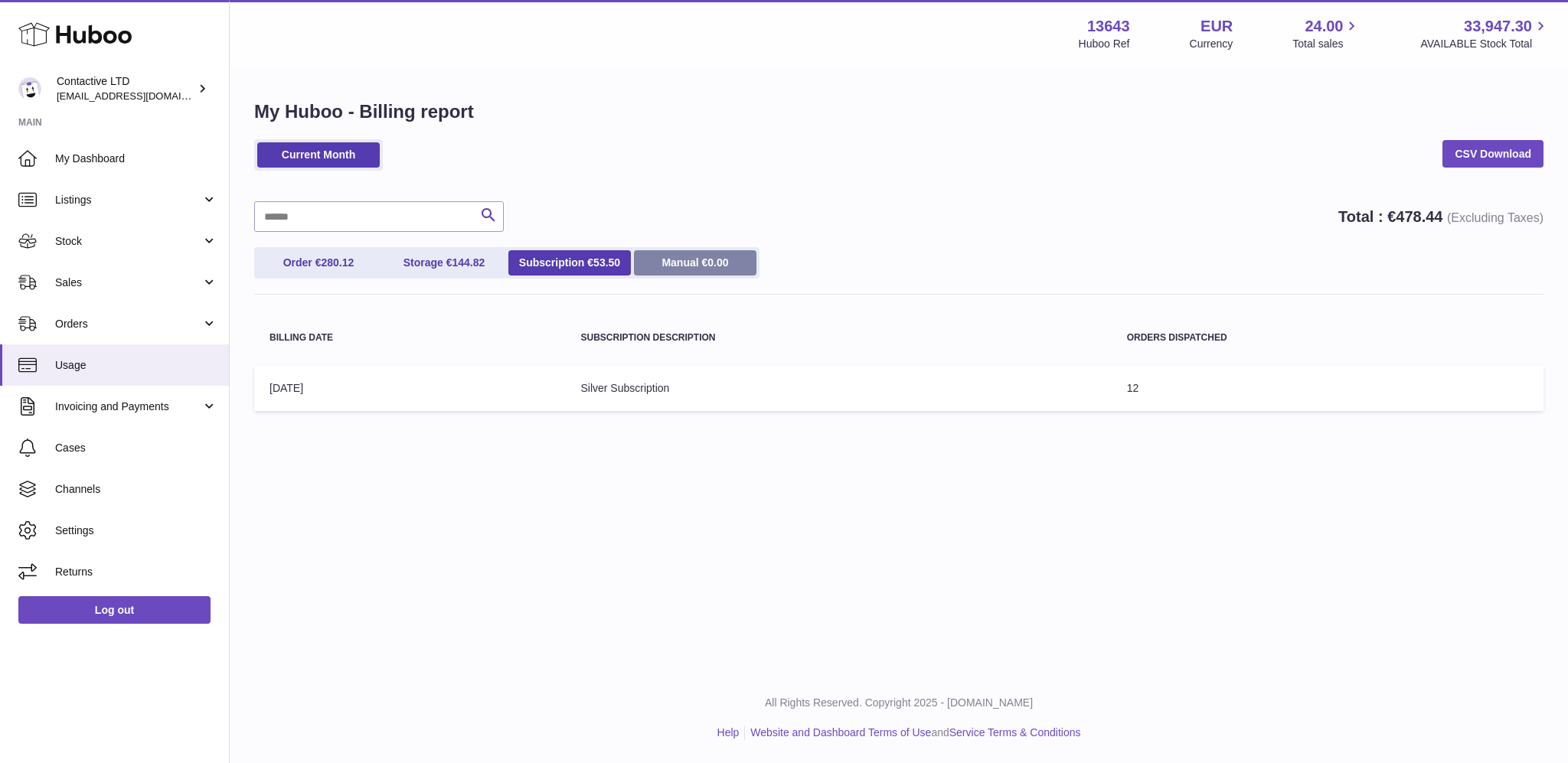
click at [658, 265] on link "Manual € 0.00" at bounding box center [695, 263] width 123 height 25
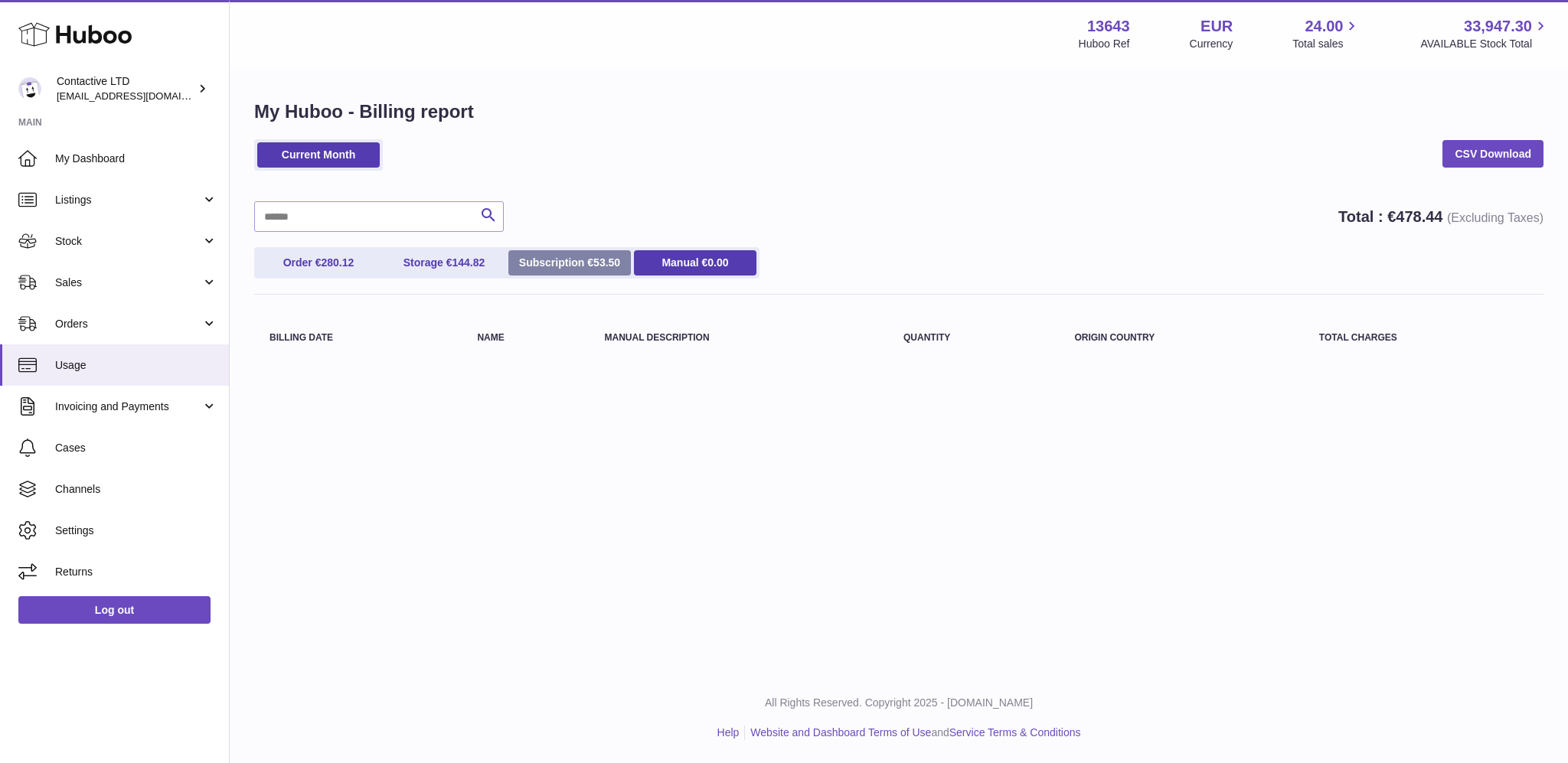
click at [547, 265] on link "Subscription € 53.50" at bounding box center [569, 263] width 123 height 25
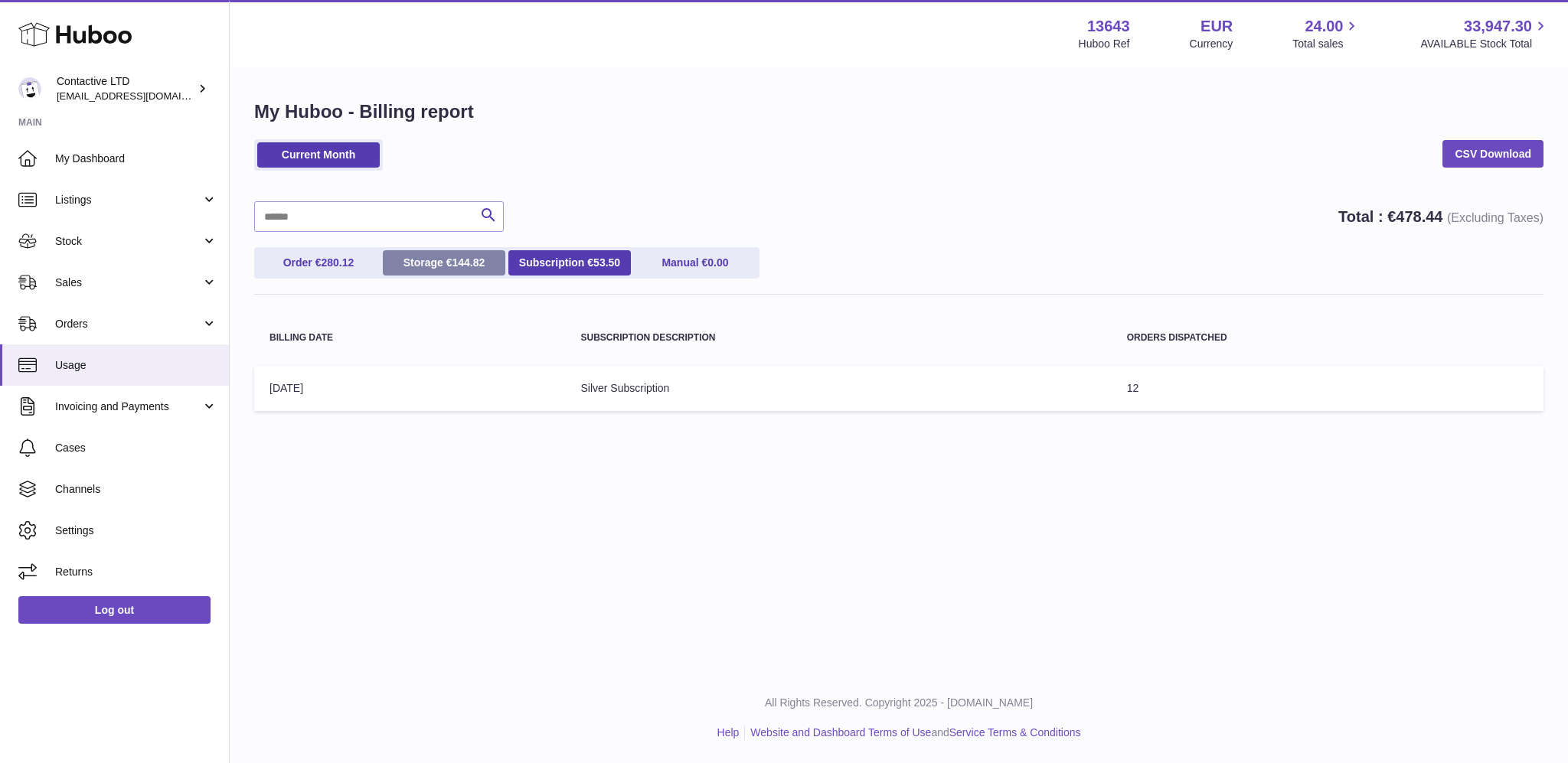
click at [466, 266] on span "144.82" at bounding box center [468, 262] width 33 height 12
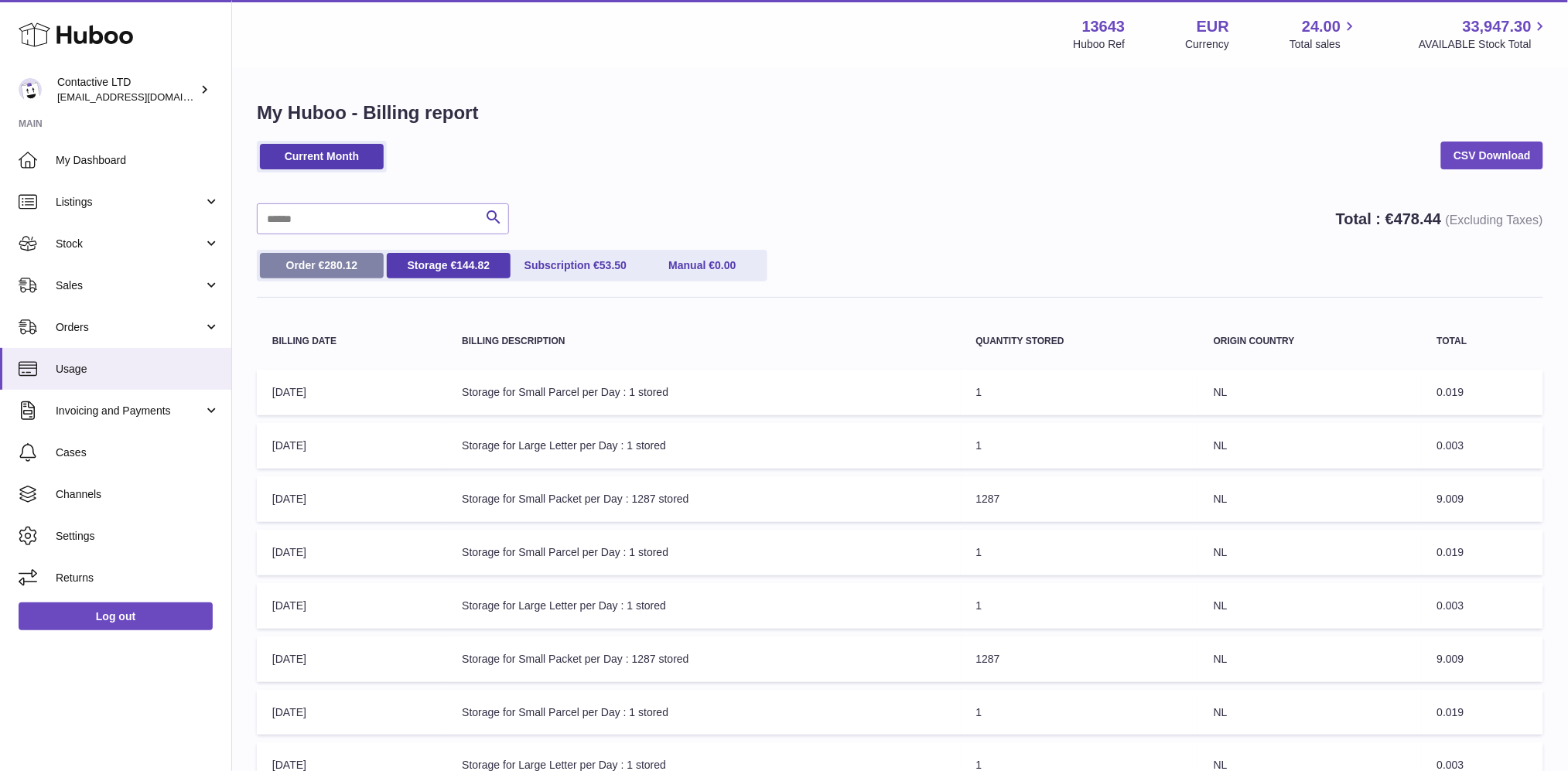
click at [373, 275] on link "Order € 280.12" at bounding box center [321, 266] width 124 height 26
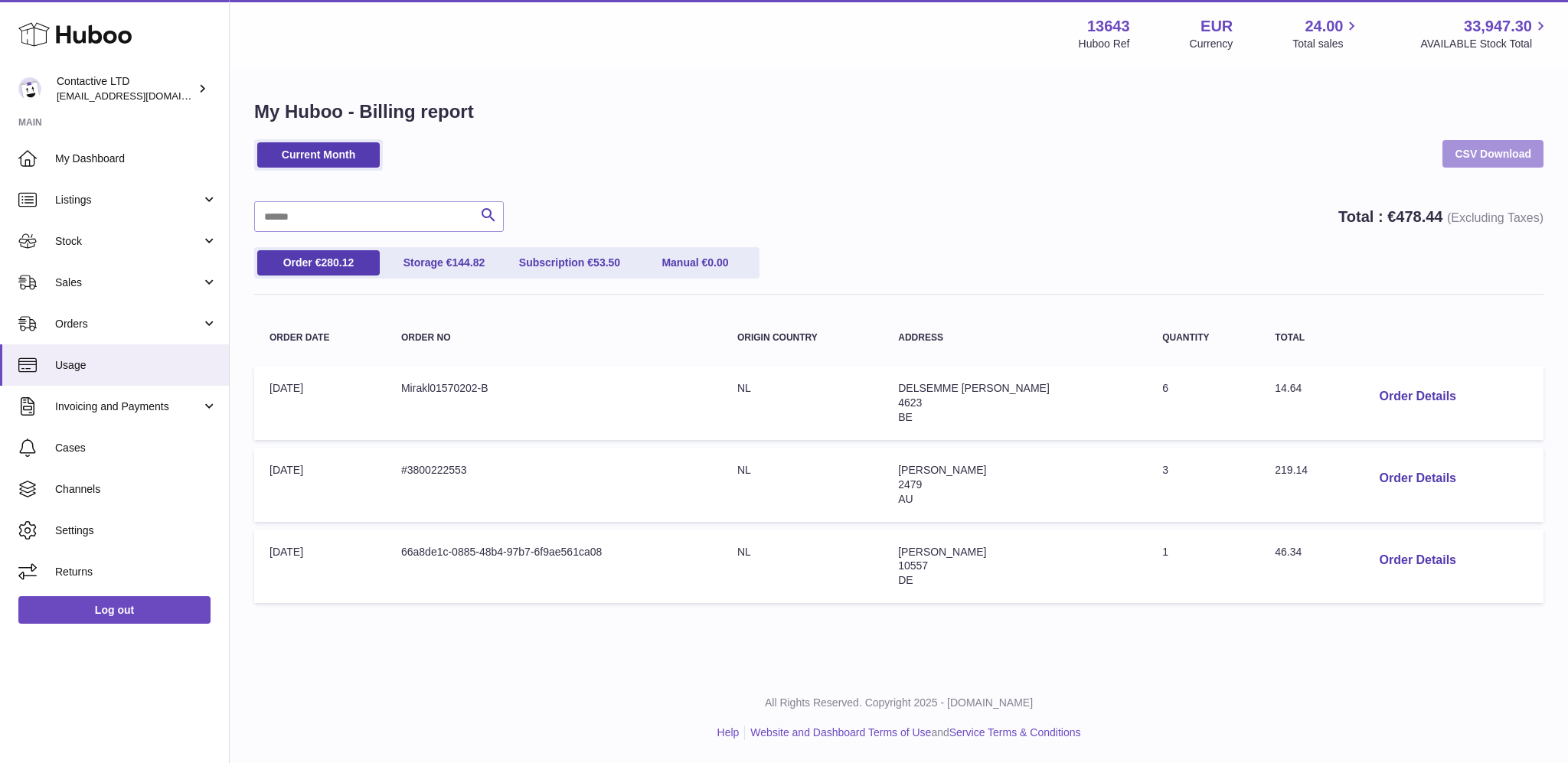
click at [1498, 157] on link "CSV Download" at bounding box center [1493, 154] width 101 height 27
click at [1389, 559] on button "Order Details" at bounding box center [1418, 561] width 101 height 32
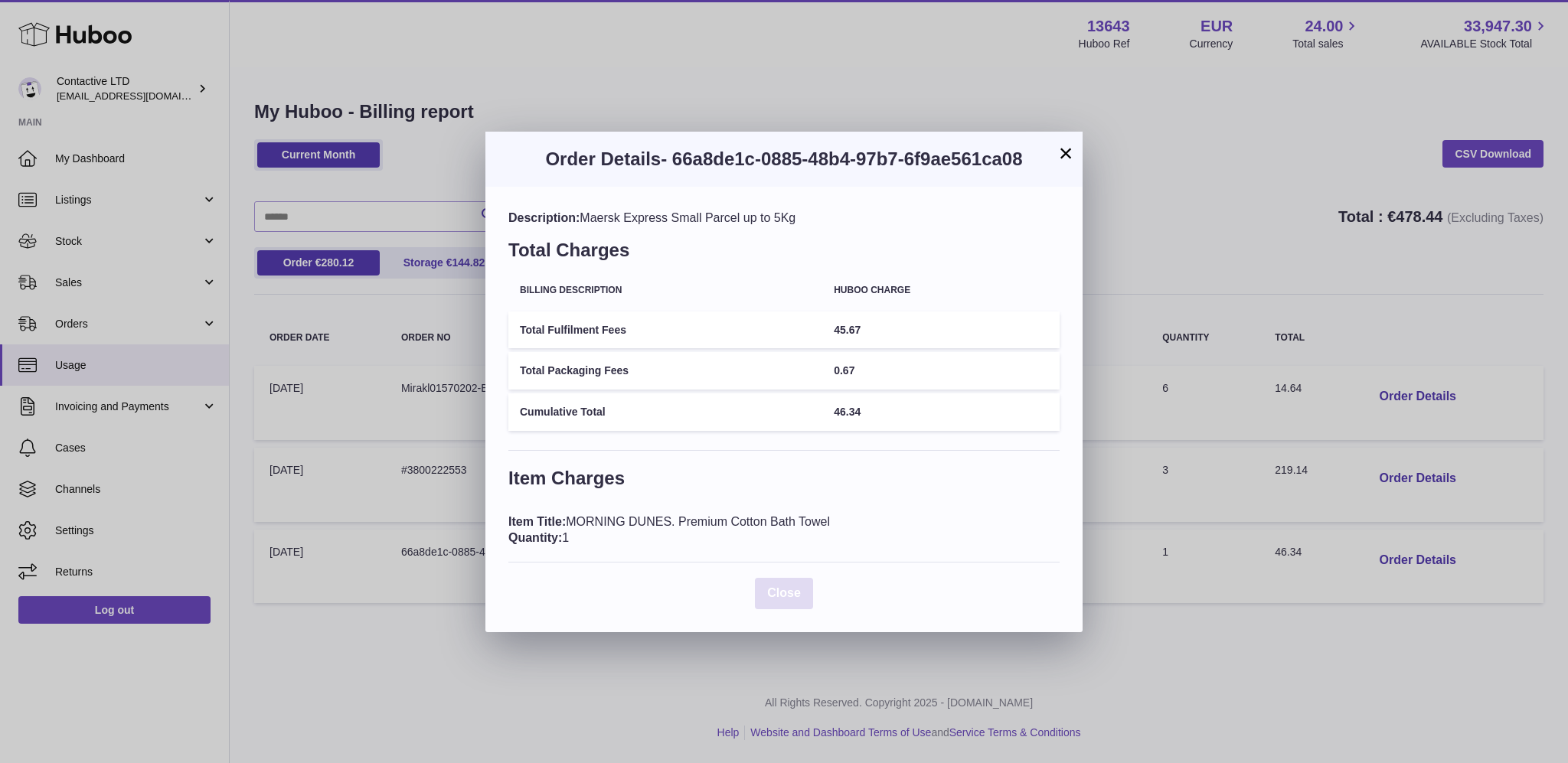
click at [797, 588] on span "Close" at bounding box center [784, 593] width 34 height 13
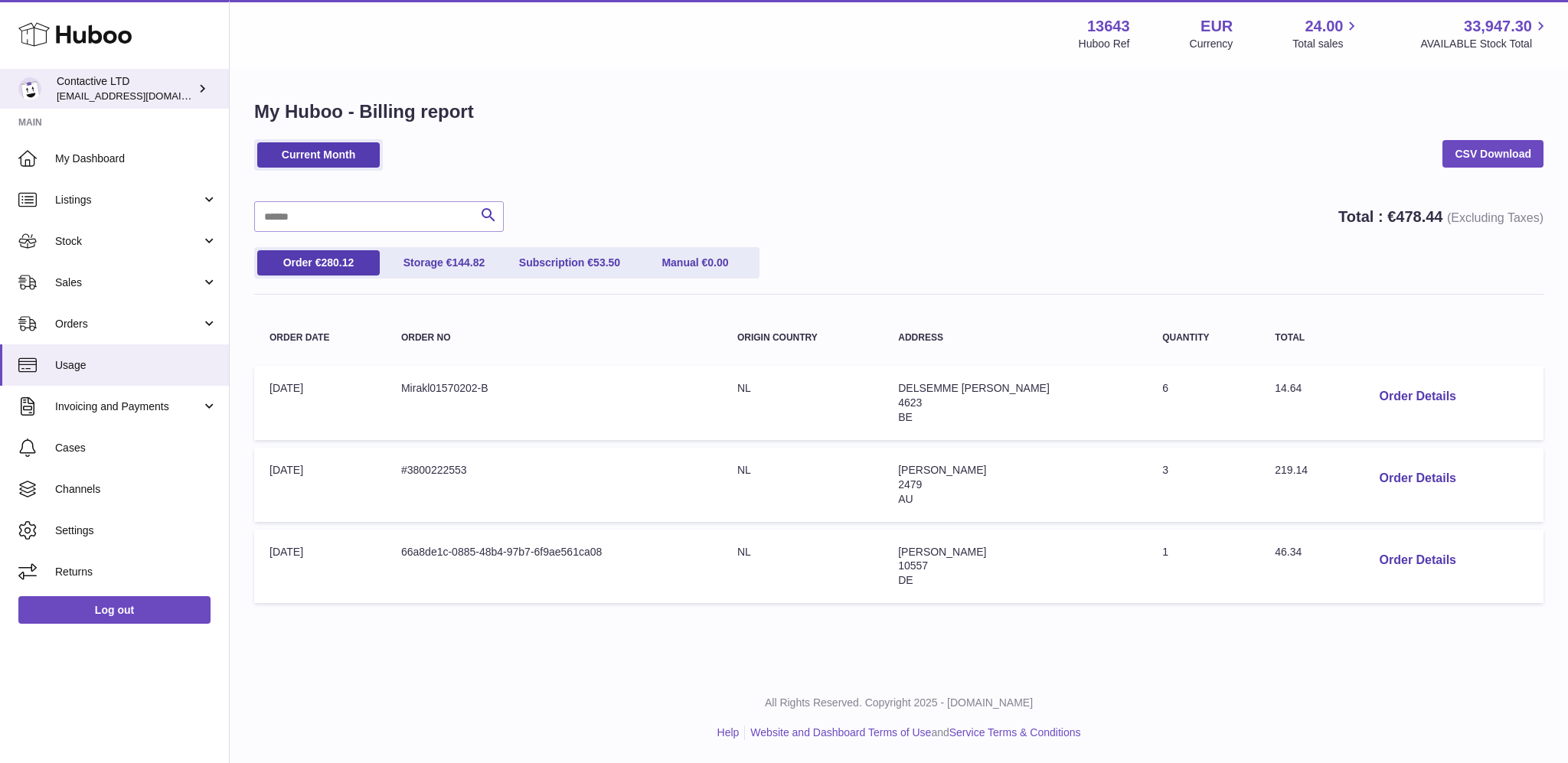
click at [126, 105] on link "Contactive LTD soul@SOWLhome.com" at bounding box center [115, 89] width 229 height 40
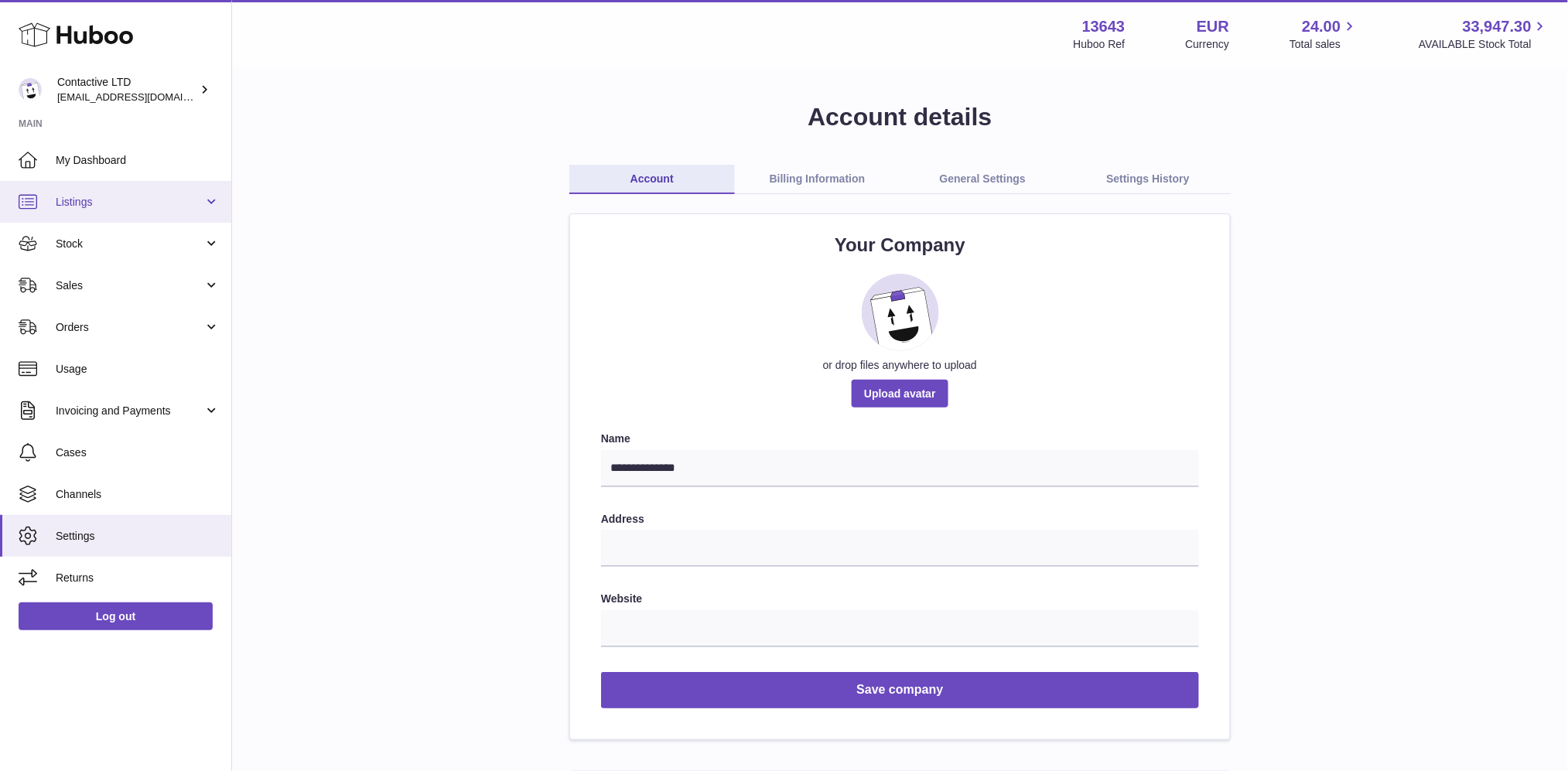
click at [174, 198] on span "Listings" at bounding box center [130, 202] width 148 height 15
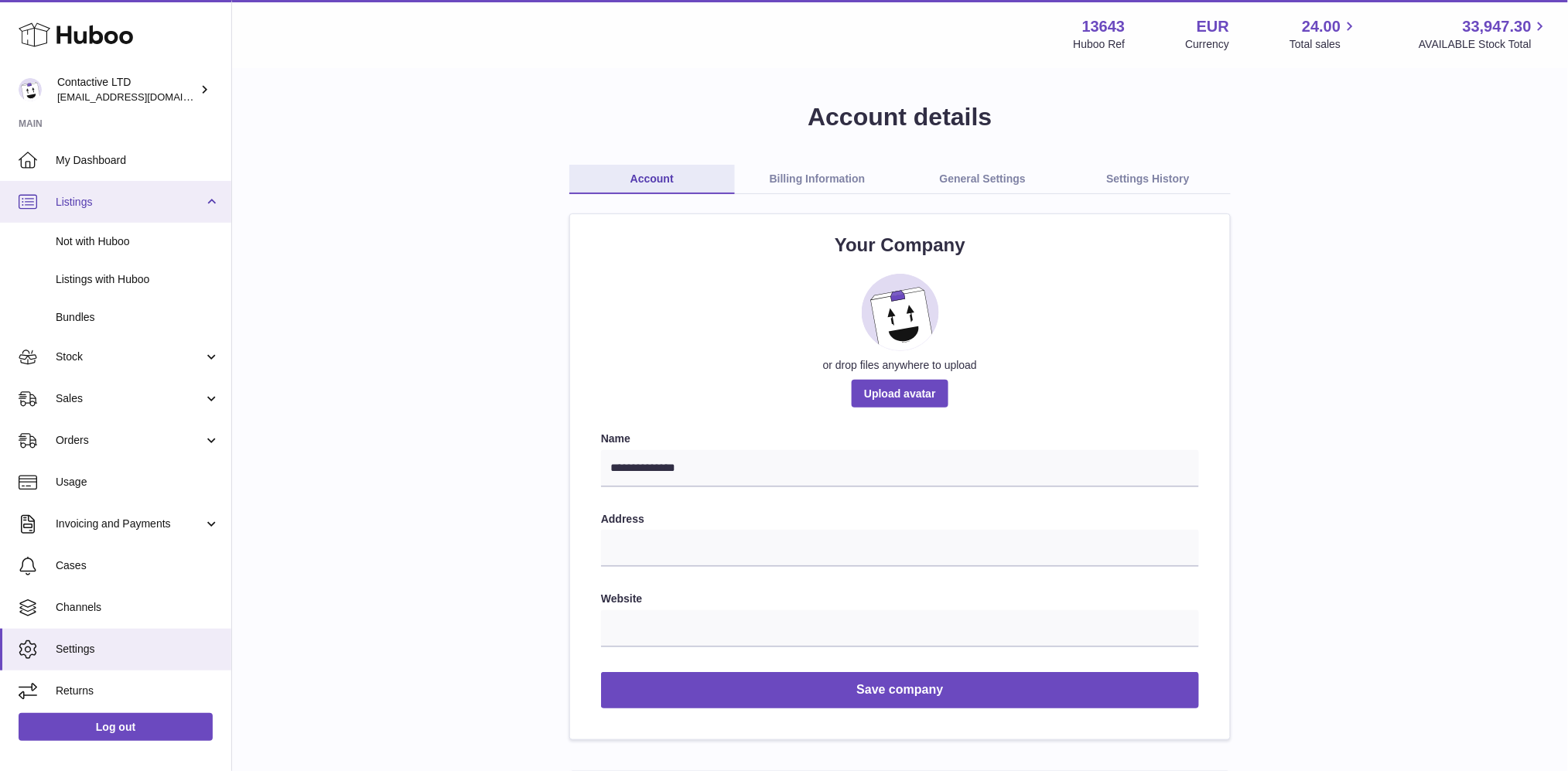
click at [174, 198] on span "Listings" at bounding box center [130, 202] width 148 height 15
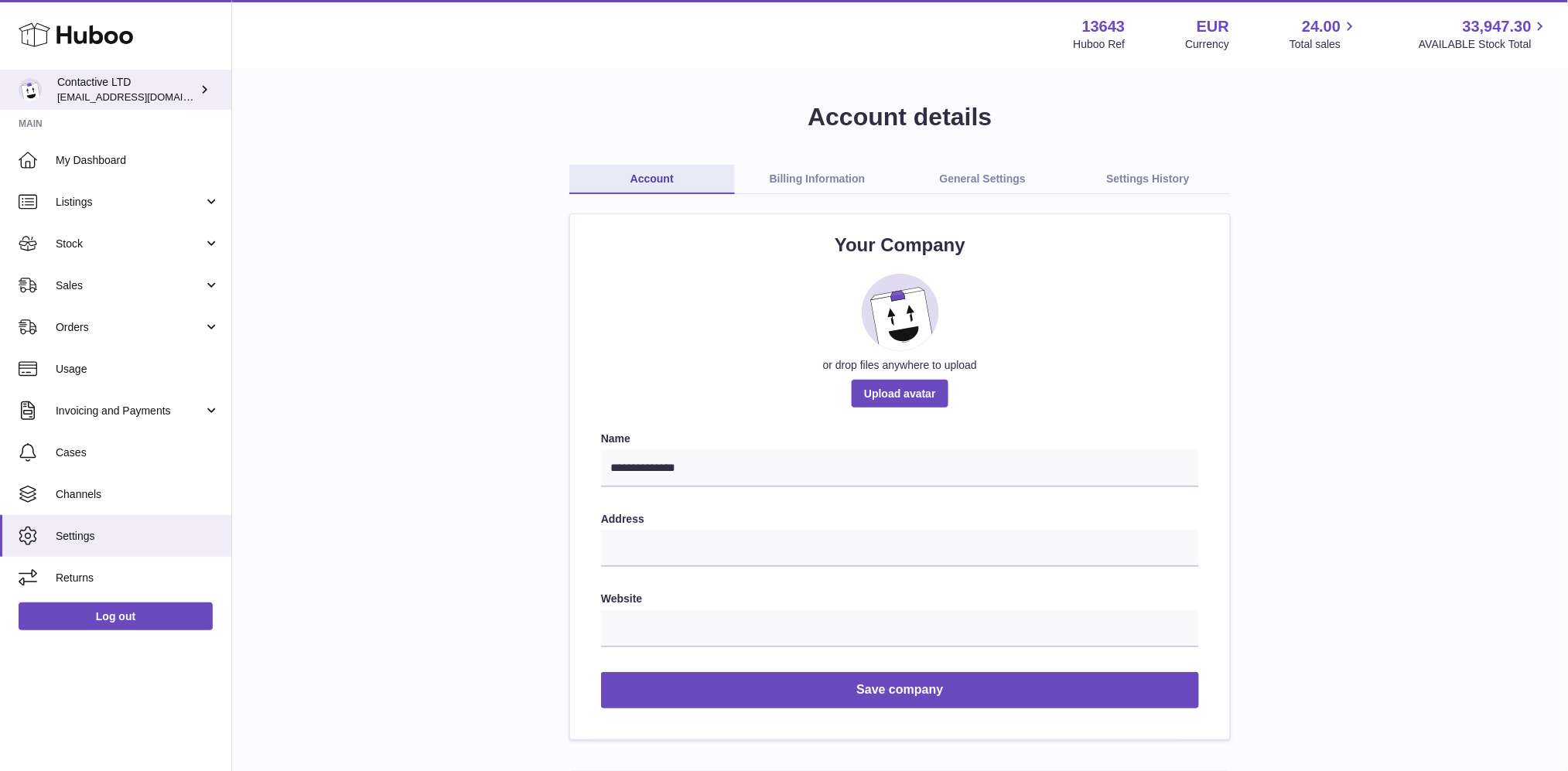
click at [80, 93] on span "[EMAIL_ADDRESS][DOMAIN_NAME]" at bounding box center [141, 96] width 170 height 12
click at [51, 23] on icon at bounding box center [75, 35] width 115 height 31
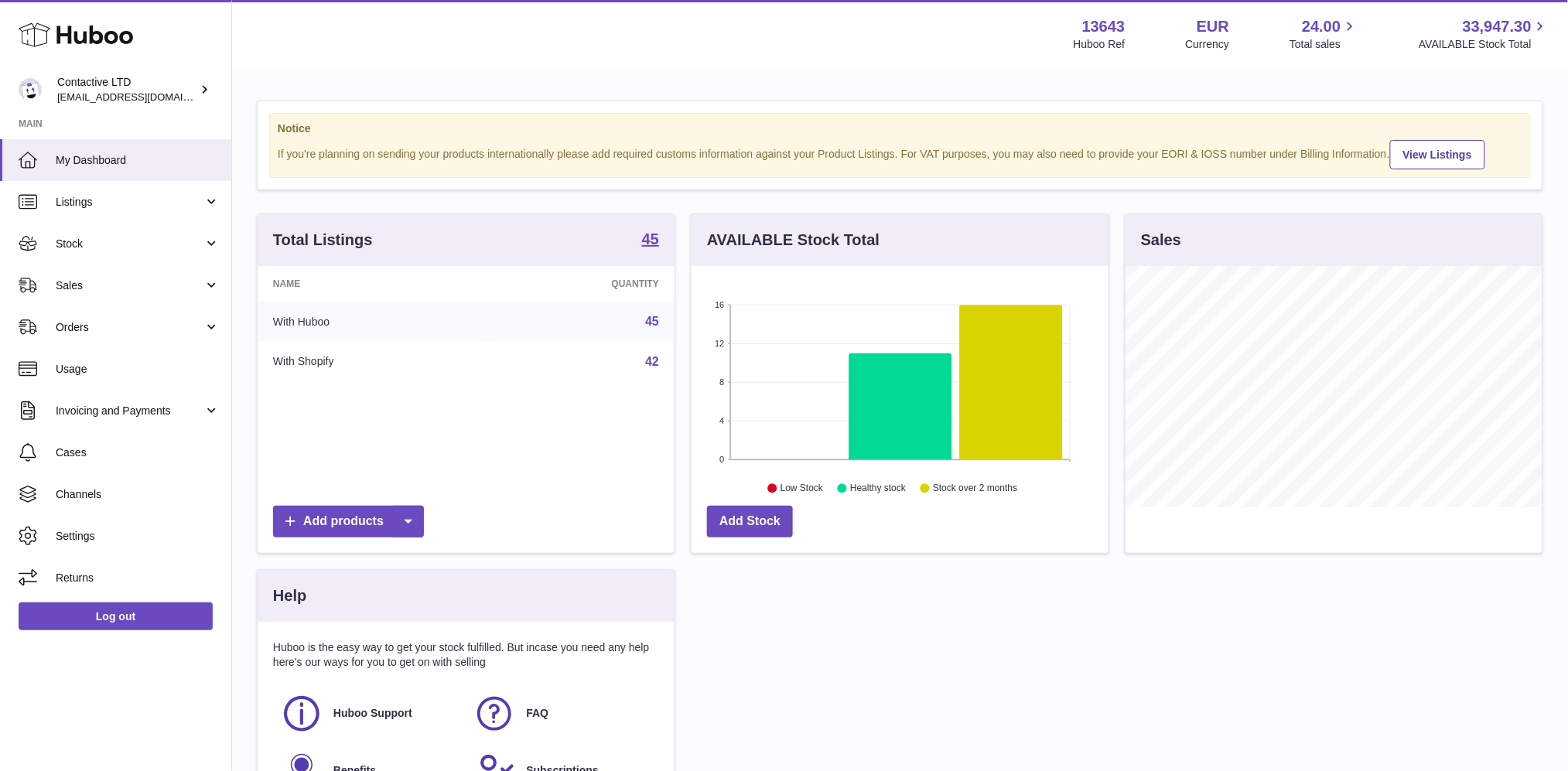
scroll to position [186, 0]
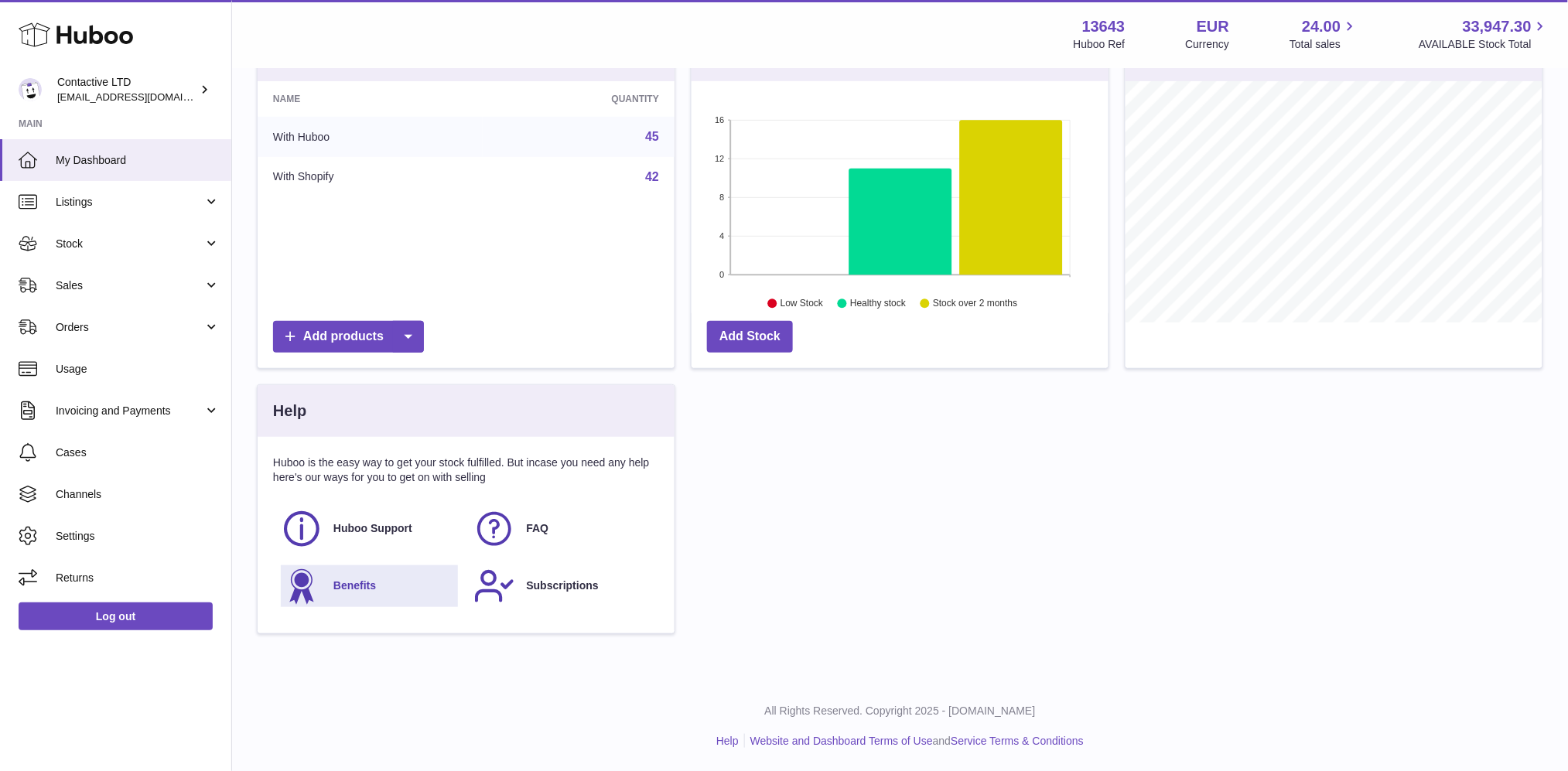
click at [368, 583] on span "Benefits" at bounding box center [355, 586] width 42 height 15
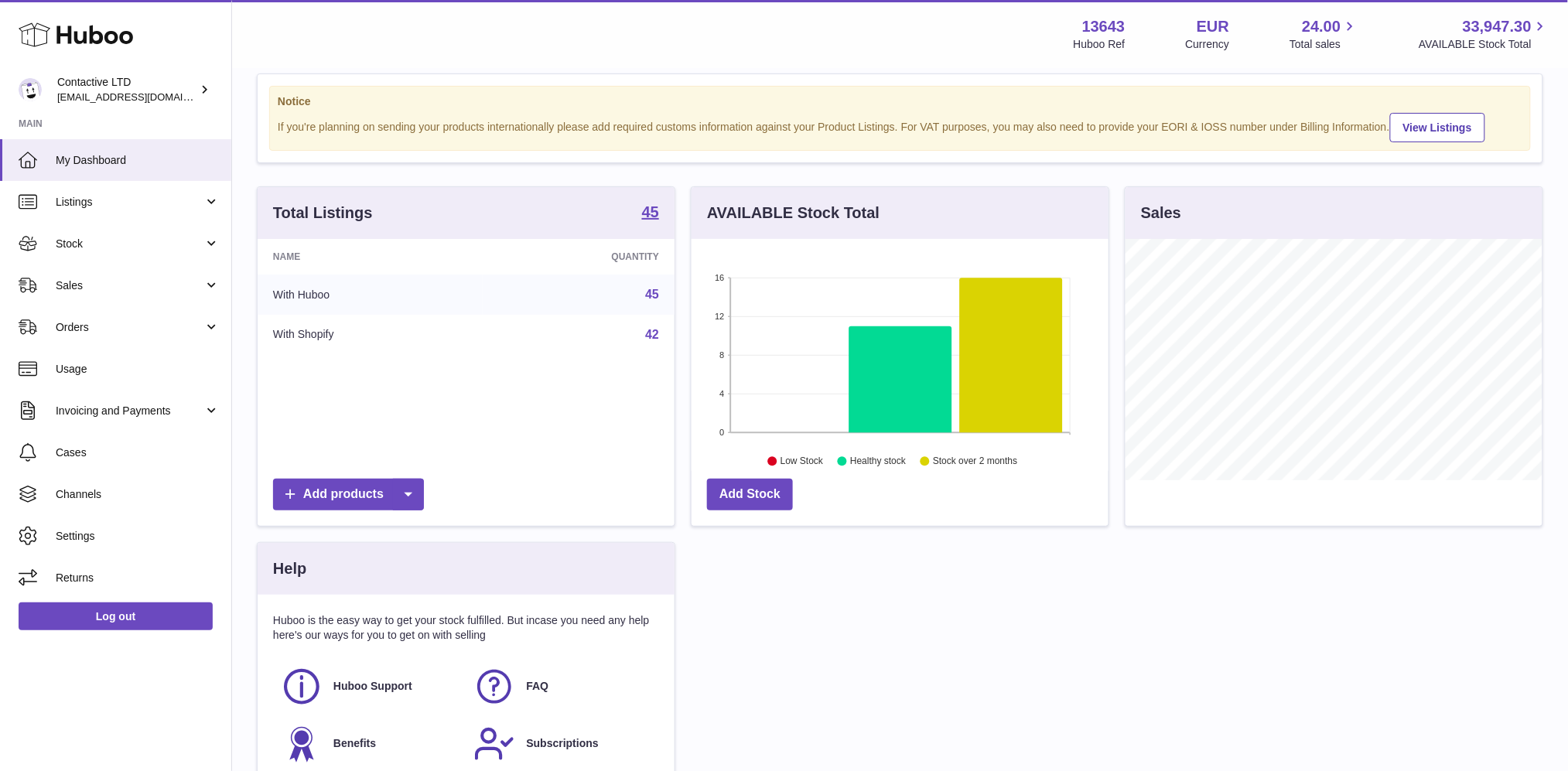
scroll to position [23, 0]
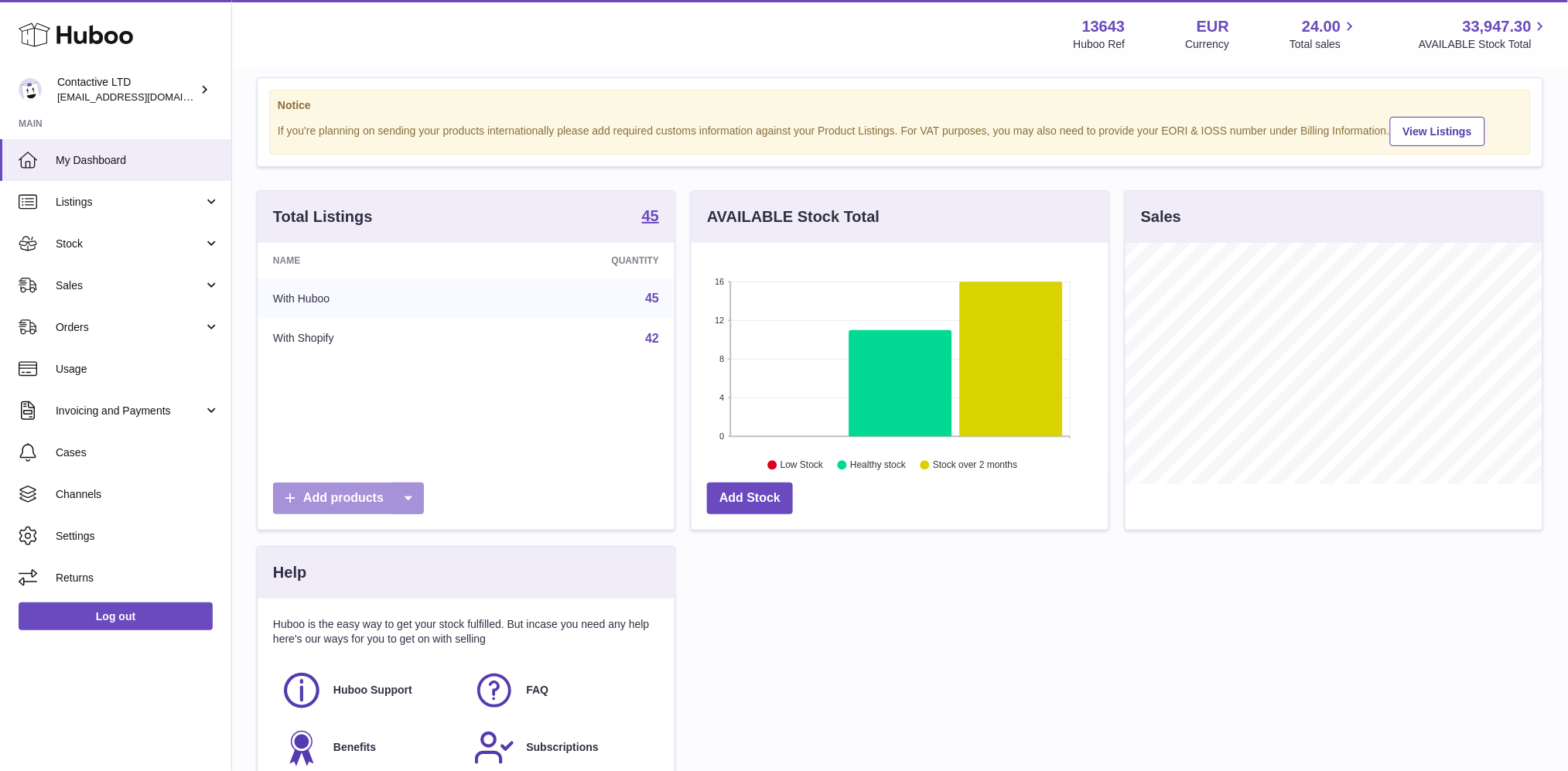
click at [418, 493] on icon at bounding box center [409, 498] width 31 height 32
click at [507, 467] on div "Name Quantity With Huboo 45 With Shopify 42" at bounding box center [466, 358] width 417 height 232
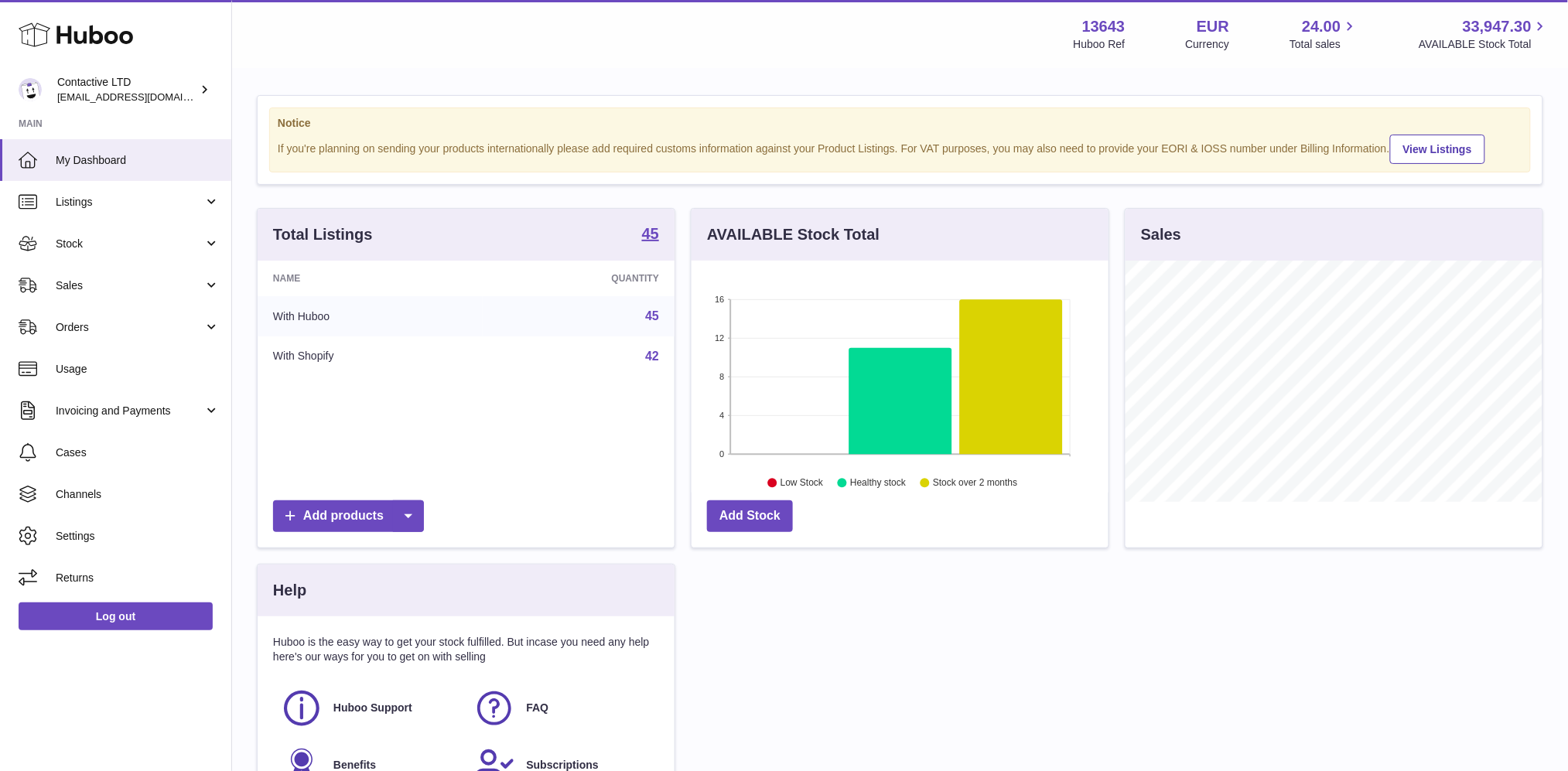
scroll to position [0, 0]
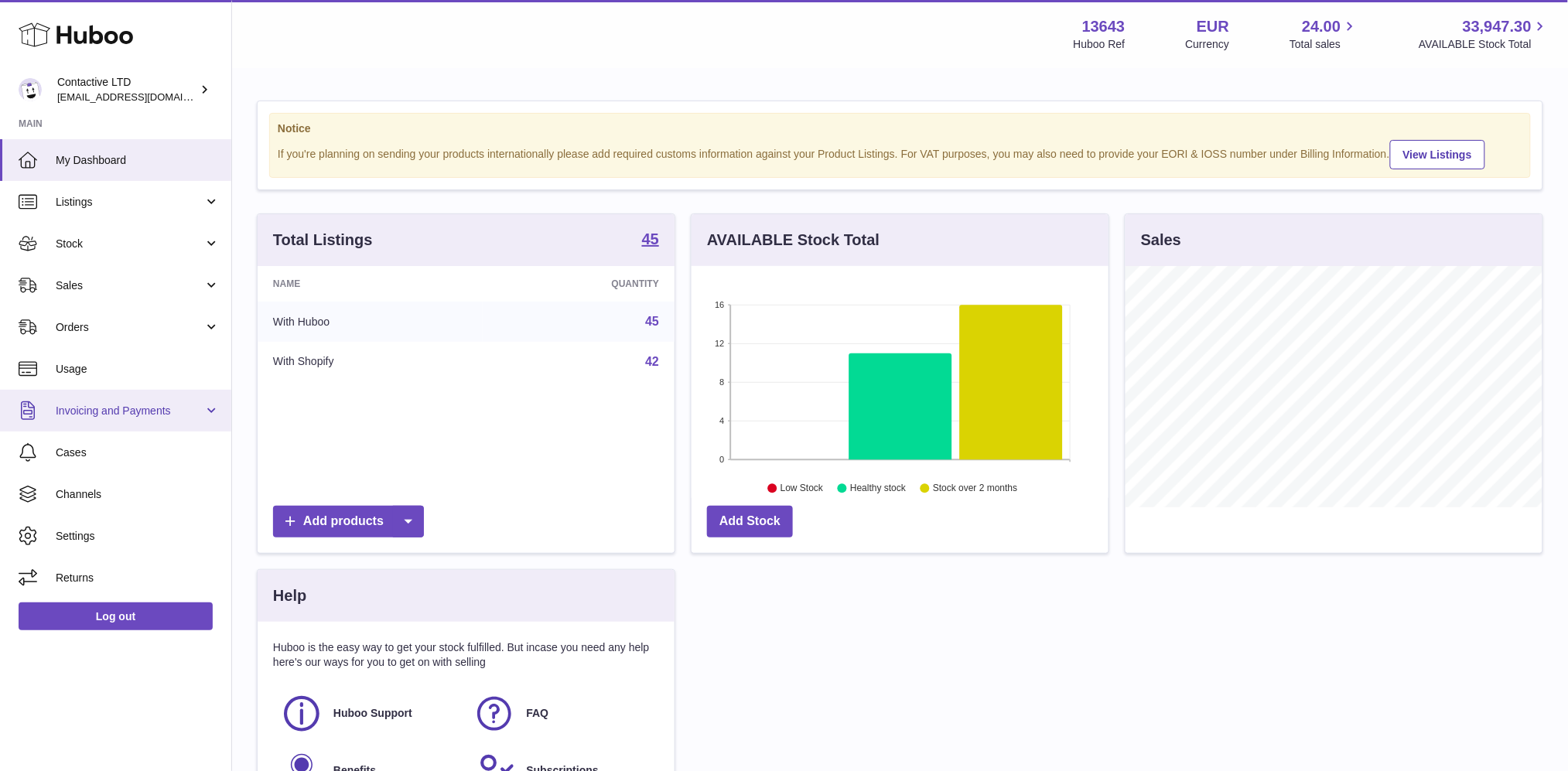
click at [119, 425] on link "Invoicing and Payments" at bounding box center [116, 410] width 231 height 41
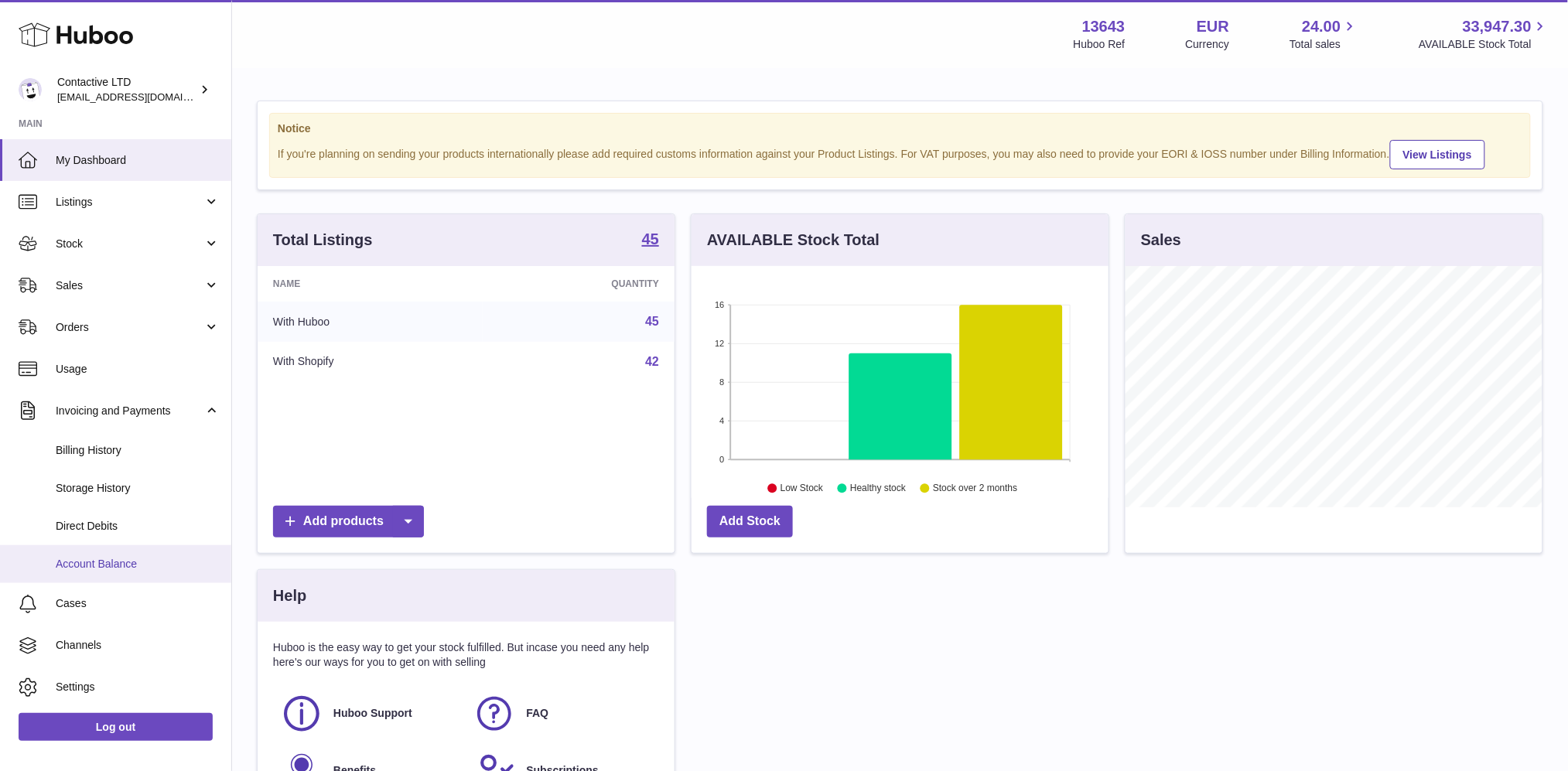
click at [111, 559] on span "Account Balance" at bounding box center [138, 564] width 164 height 15
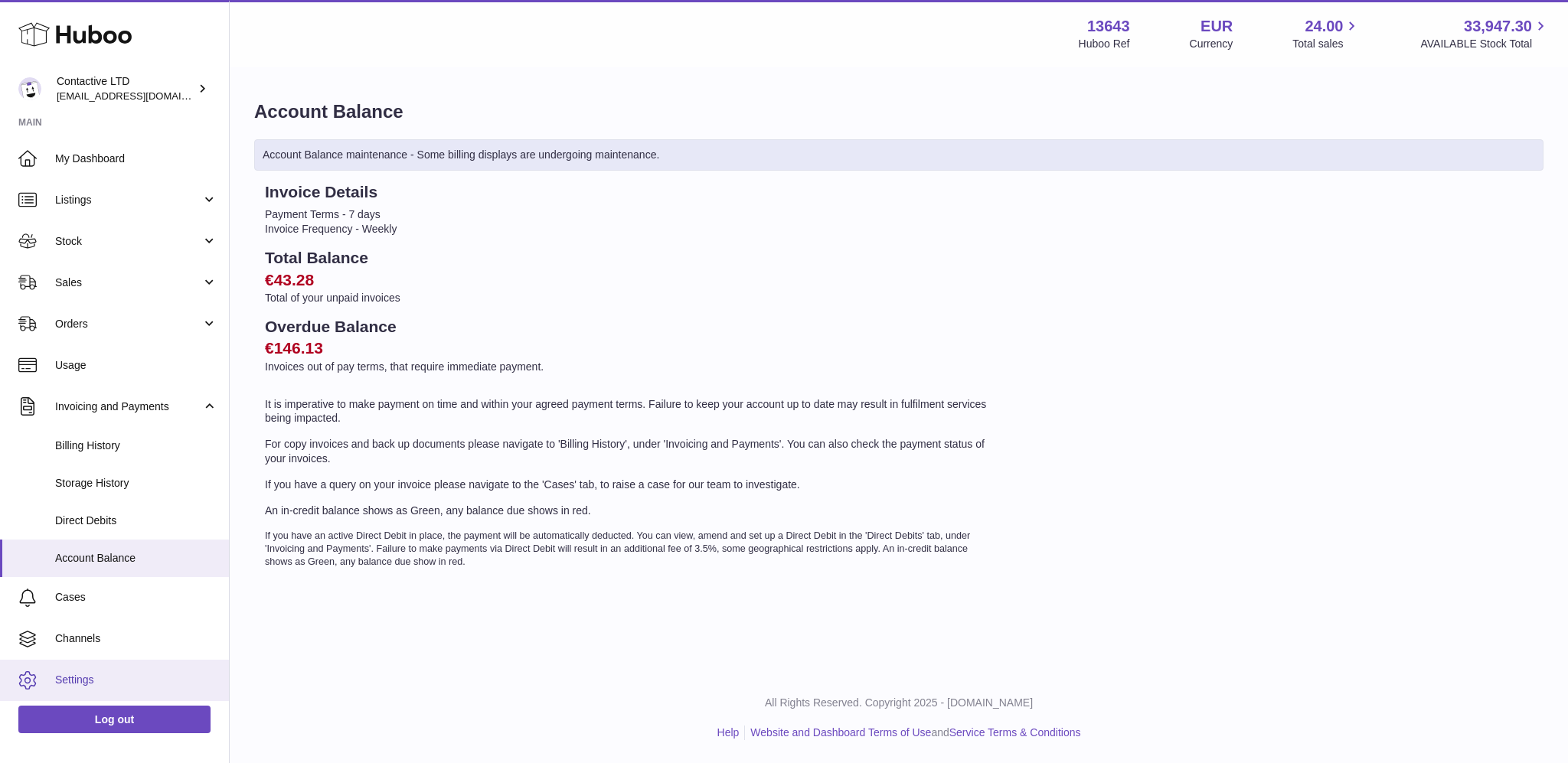
click at [143, 670] on link "Settings" at bounding box center [115, 680] width 229 height 41
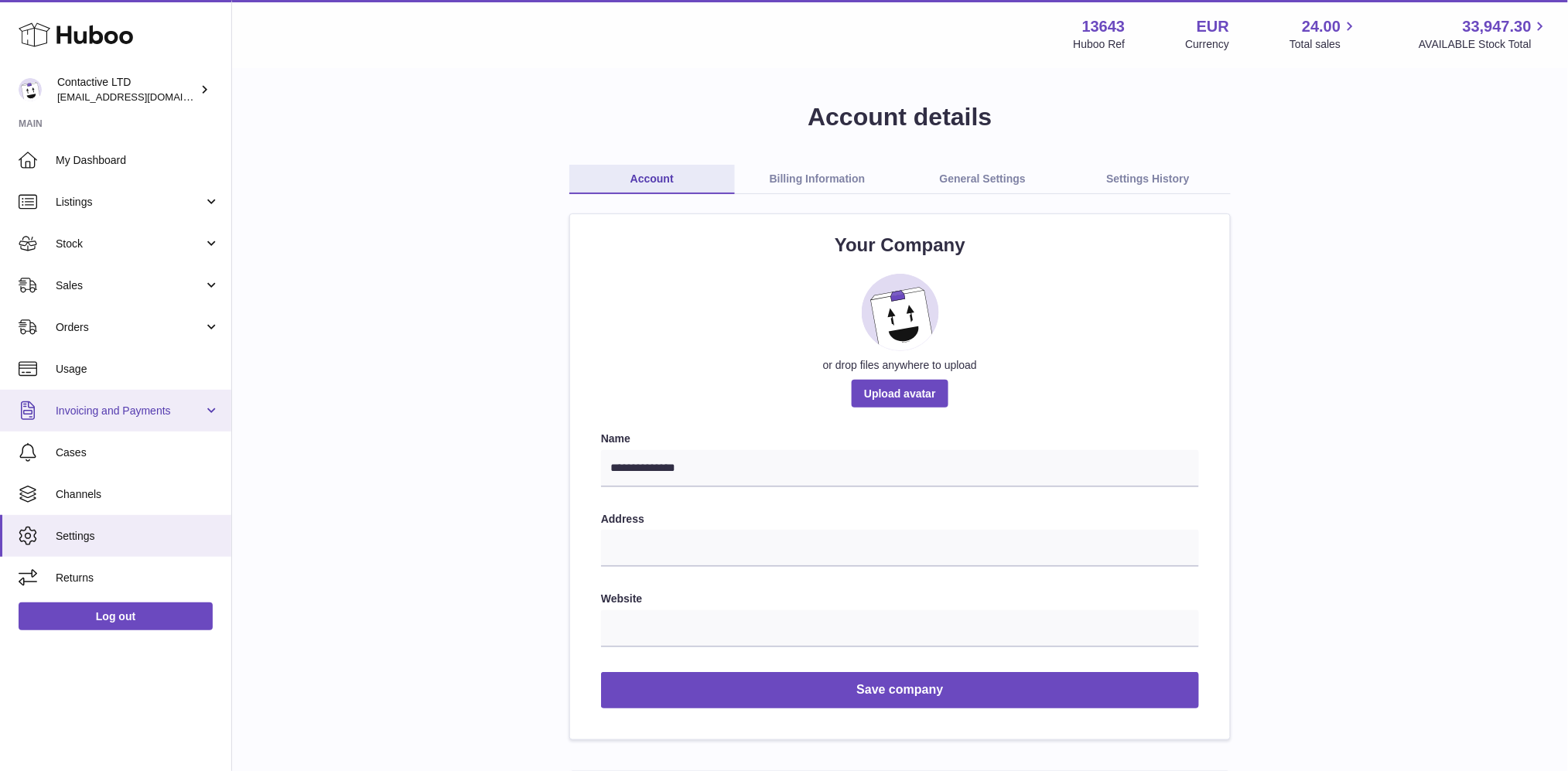
click at [184, 416] on span "Invoicing and Payments" at bounding box center [130, 412] width 148 height 15
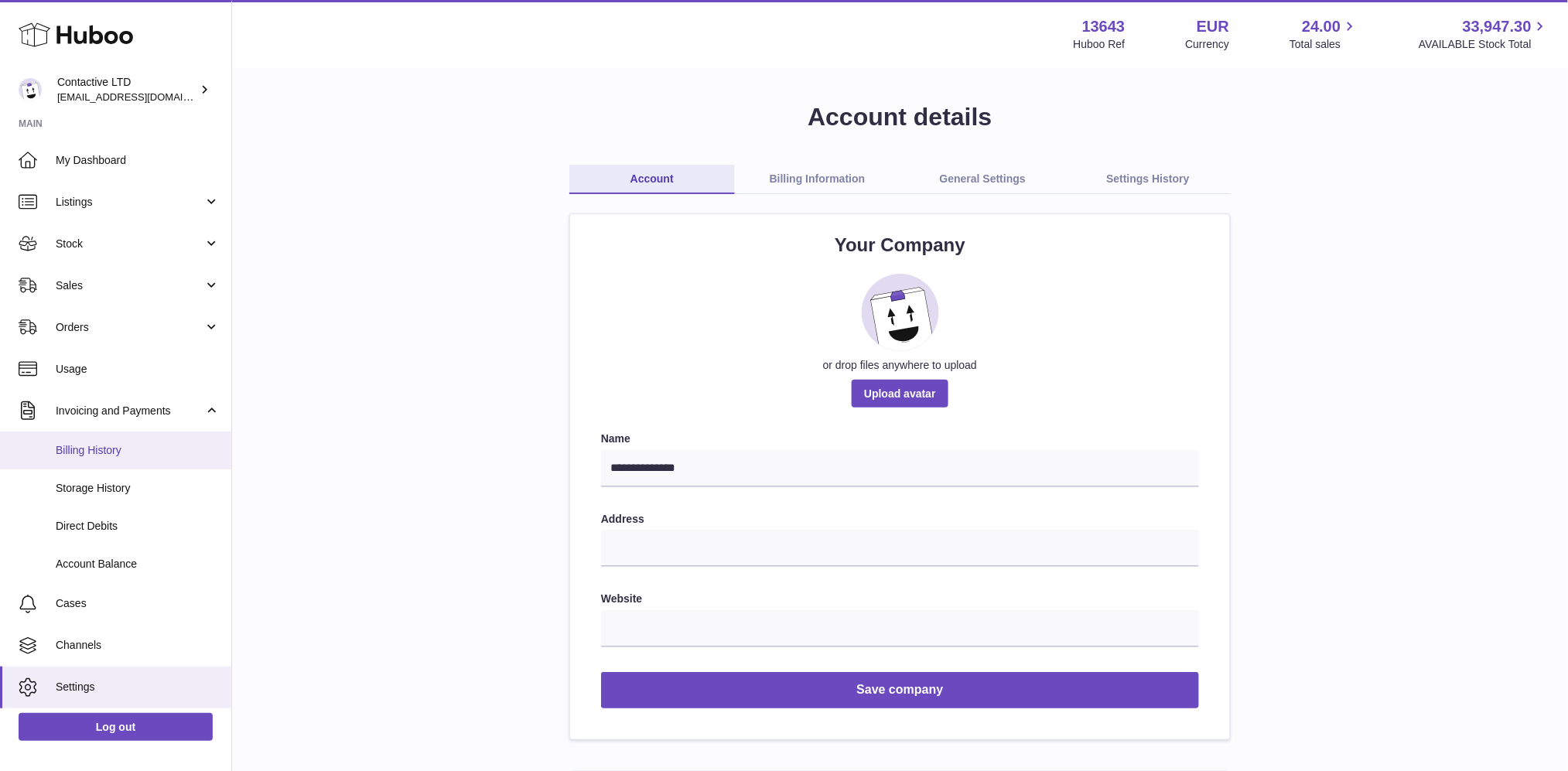
click at [162, 449] on span "Billing History" at bounding box center [138, 450] width 164 height 15
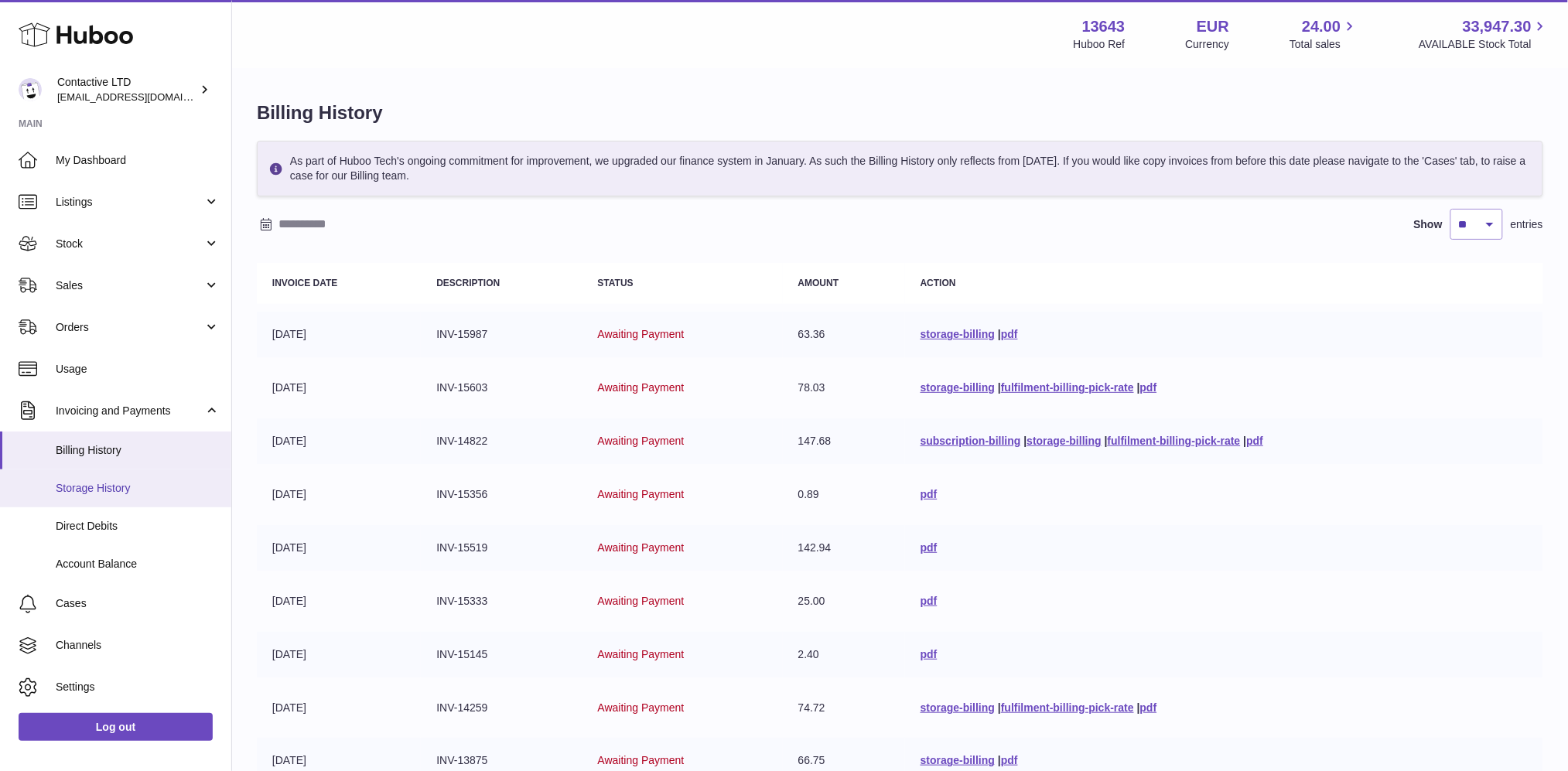
scroll to position [40, 0]
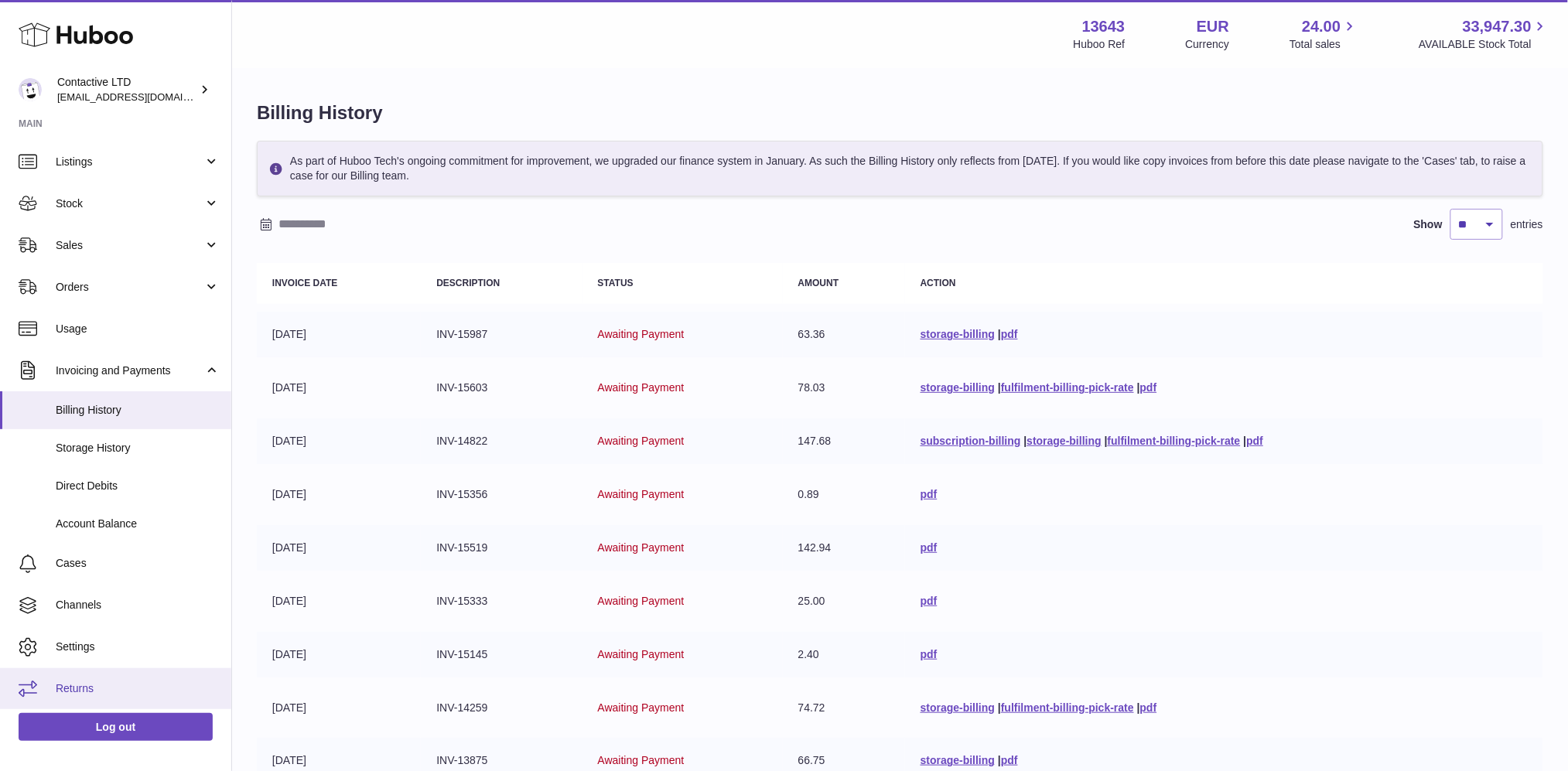
click at [100, 686] on span "Returns" at bounding box center [138, 689] width 164 height 15
